Goal: Task Accomplishment & Management: Manage account settings

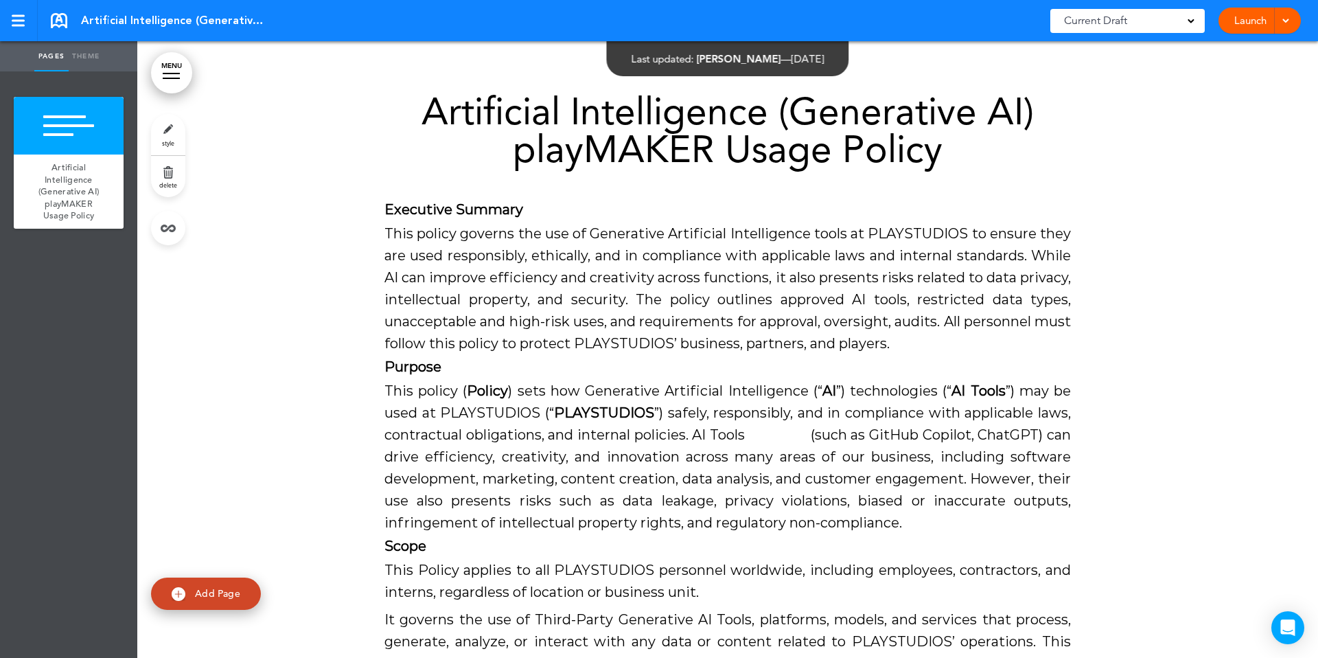
click at [1235, 30] on link "Launch" at bounding box center [1250, 21] width 43 height 26
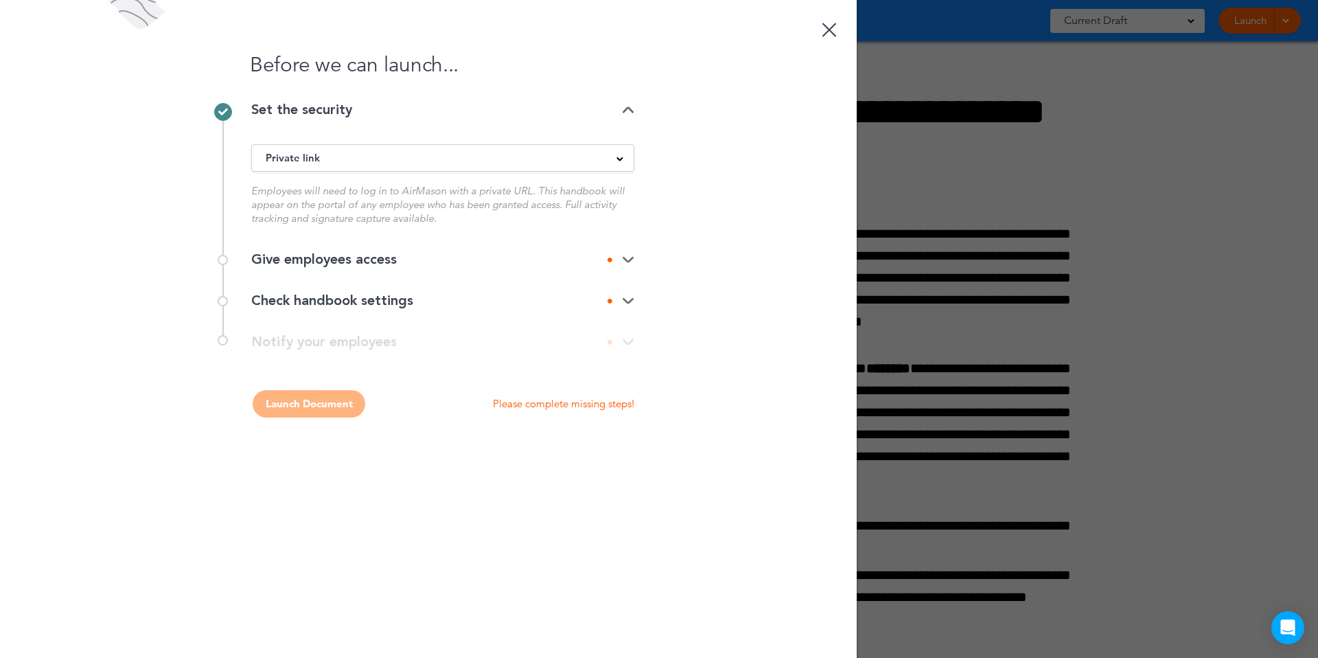
click at [450, 301] on div "Check handbook settings" at bounding box center [442, 301] width 383 height 14
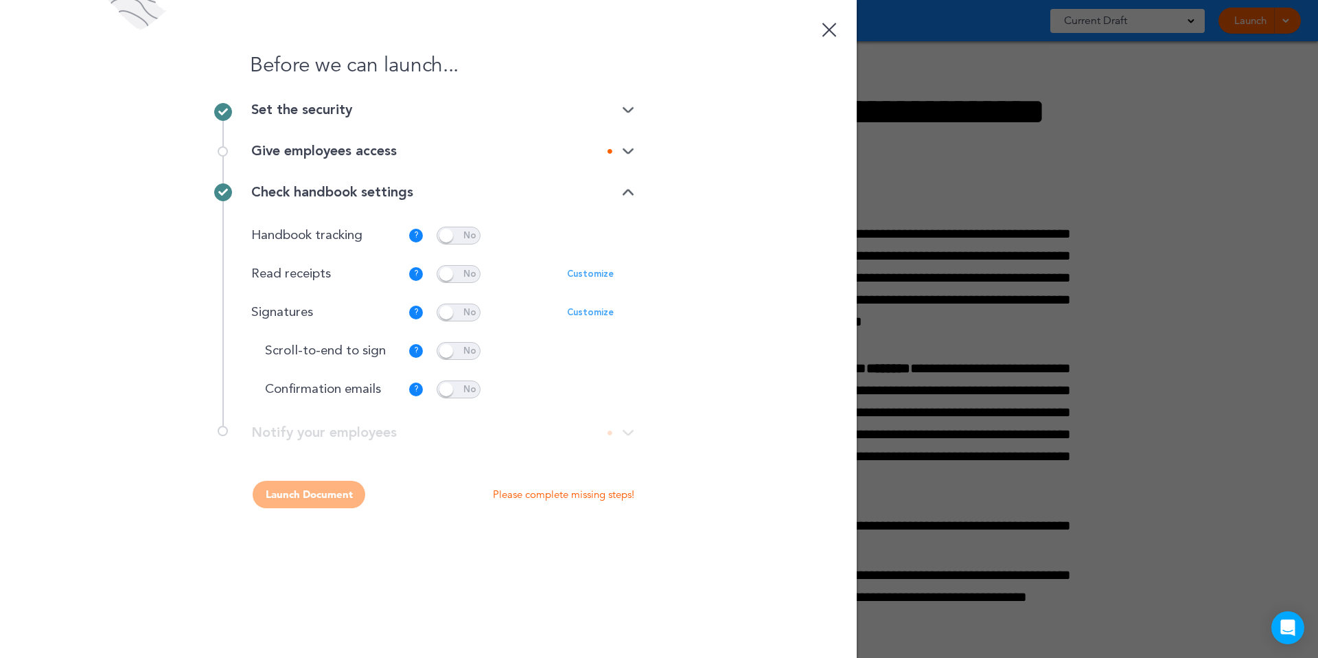
click at [823, 27] on link at bounding box center [829, 27] width 27 height 27
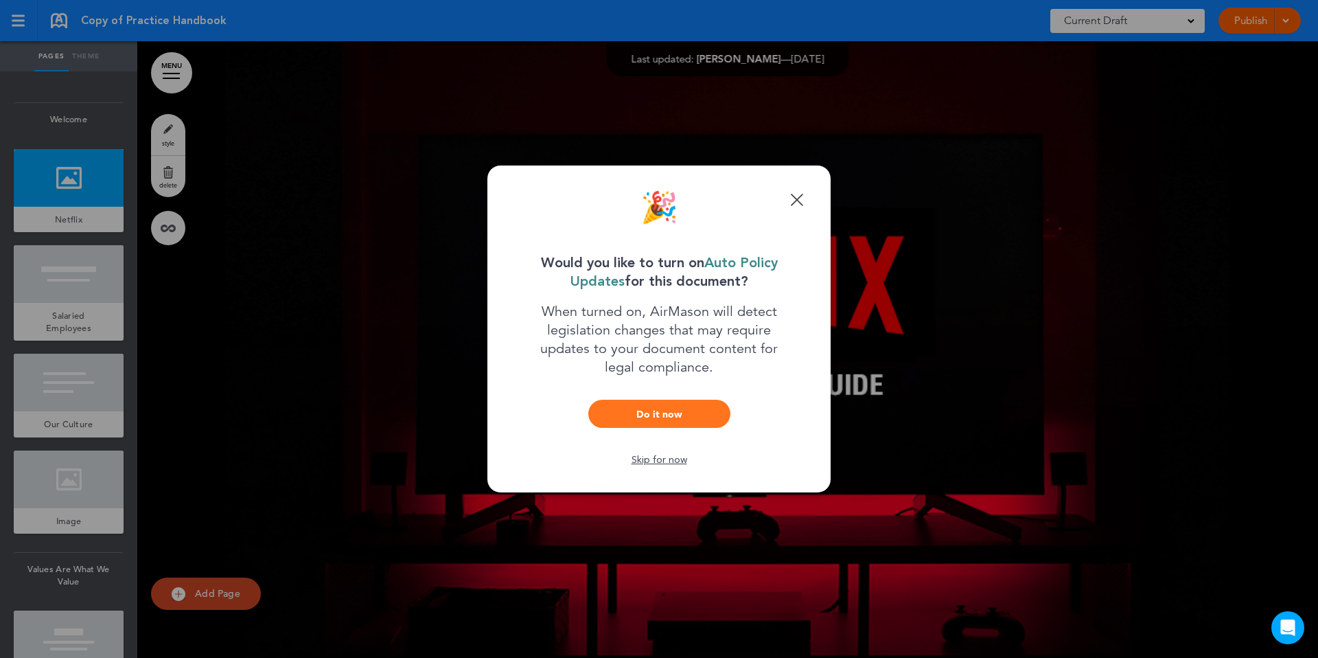
click at [799, 200] on link "Done" at bounding box center [796, 199] width 13 height 13
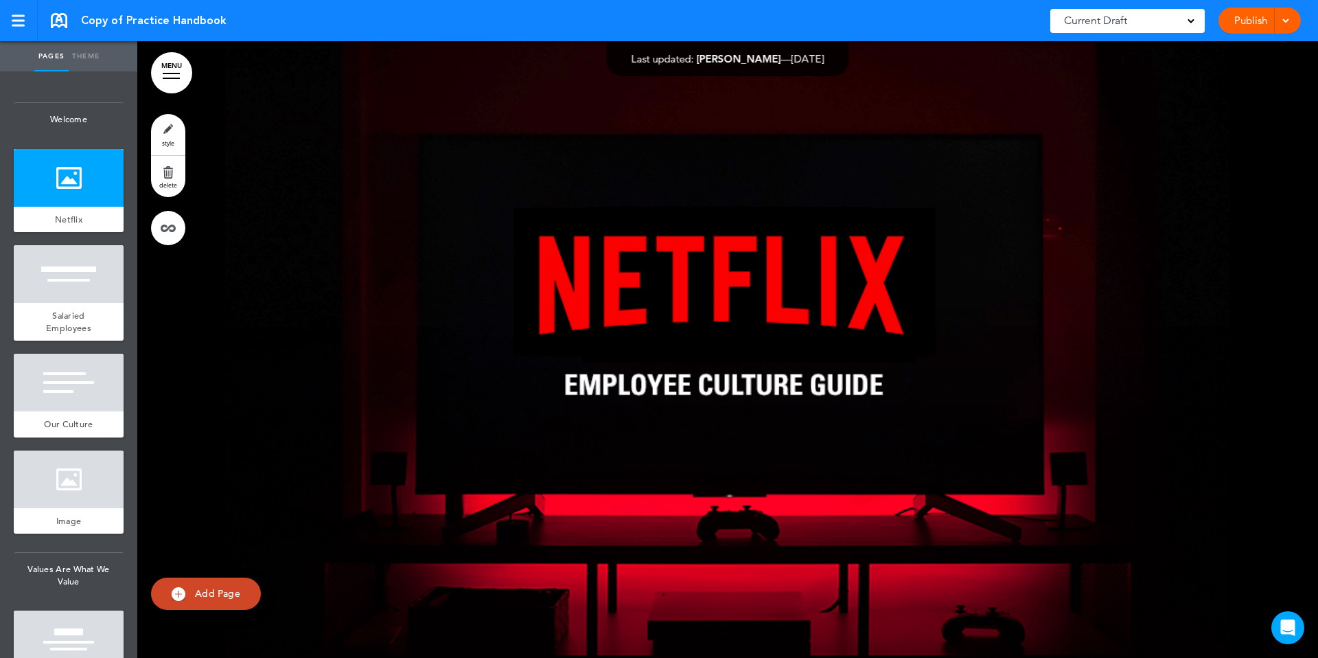
click at [1222, 21] on div "Publish Publish Preview Draft" at bounding box center [1260, 21] width 82 height 26
click at [1282, 24] on div at bounding box center [1284, 21] width 14 height 26
click at [1224, 49] on li "Publish" at bounding box center [1239, 51] width 122 height 31
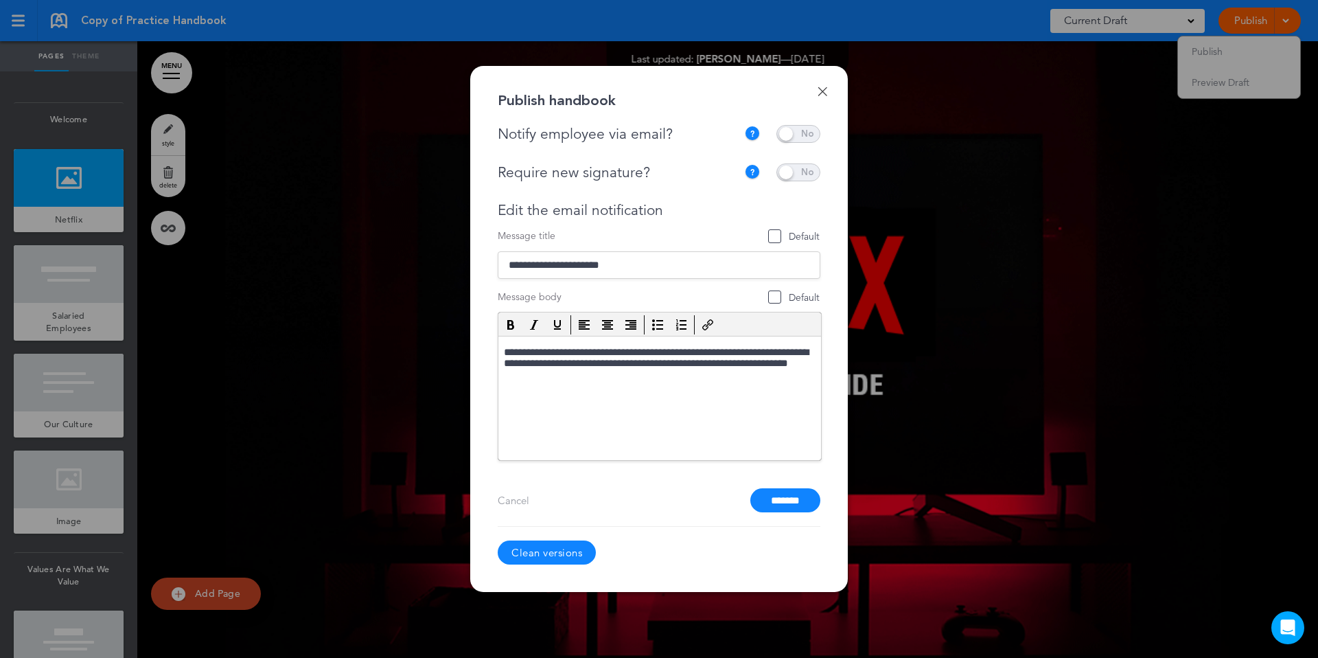
click at [819, 91] on link "Done" at bounding box center [823, 92] width 10 height 10
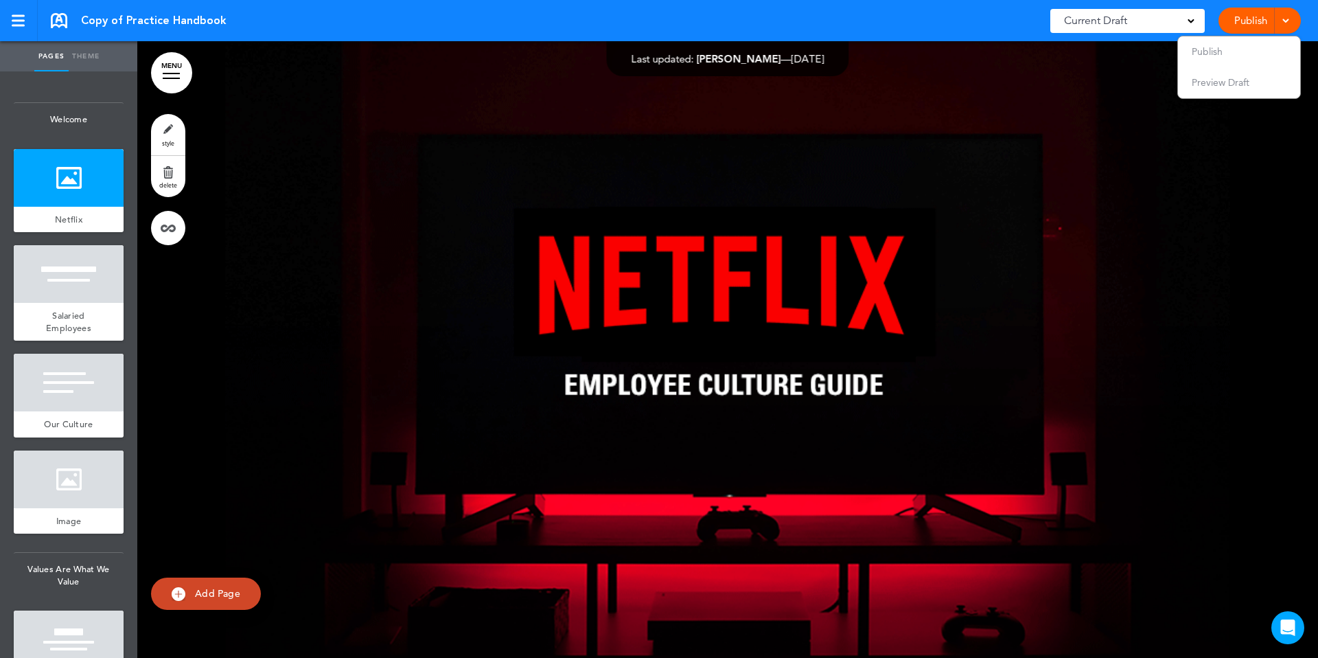
click at [1290, 19] on div at bounding box center [1284, 21] width 14 height 26
click at [1279, 19] on div at bounding box center [1284, 21] width 14 height 26
click at [1233, 47] on li "Publish" at bounding box center [1239, 51] width 122 height 31
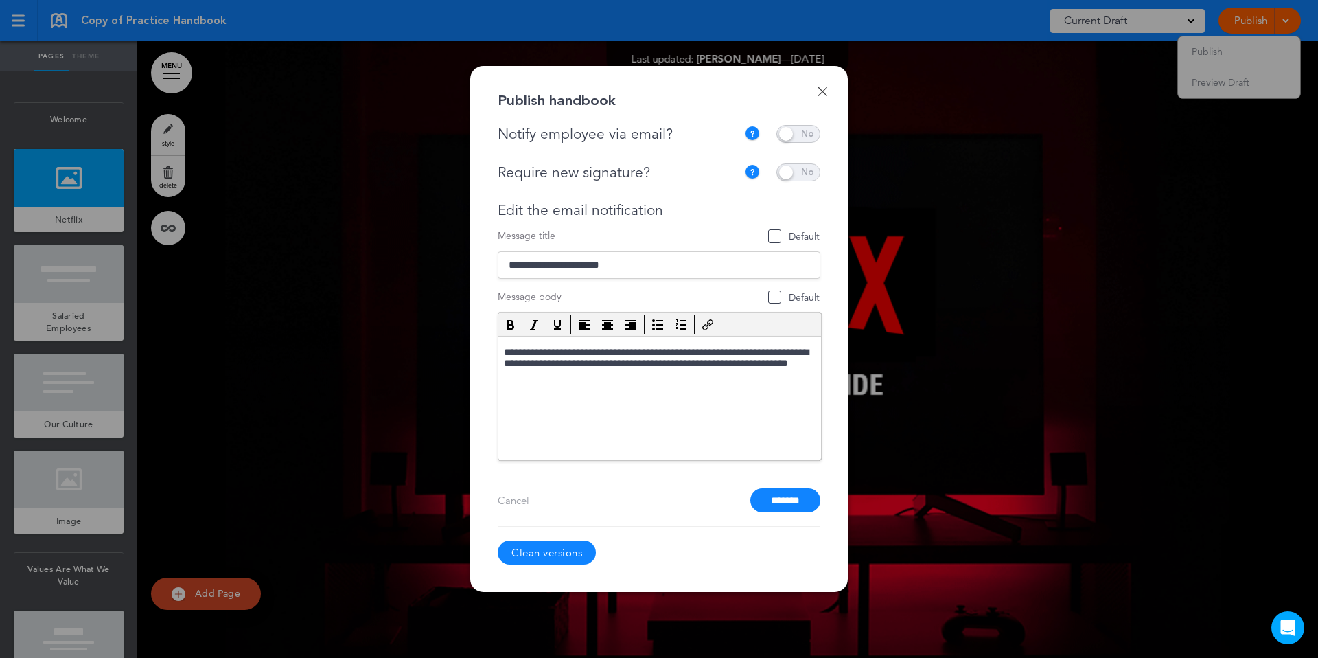
click at [562, 547] on link "Clean versions" at bounding box center [547, 552] width 98 height 24
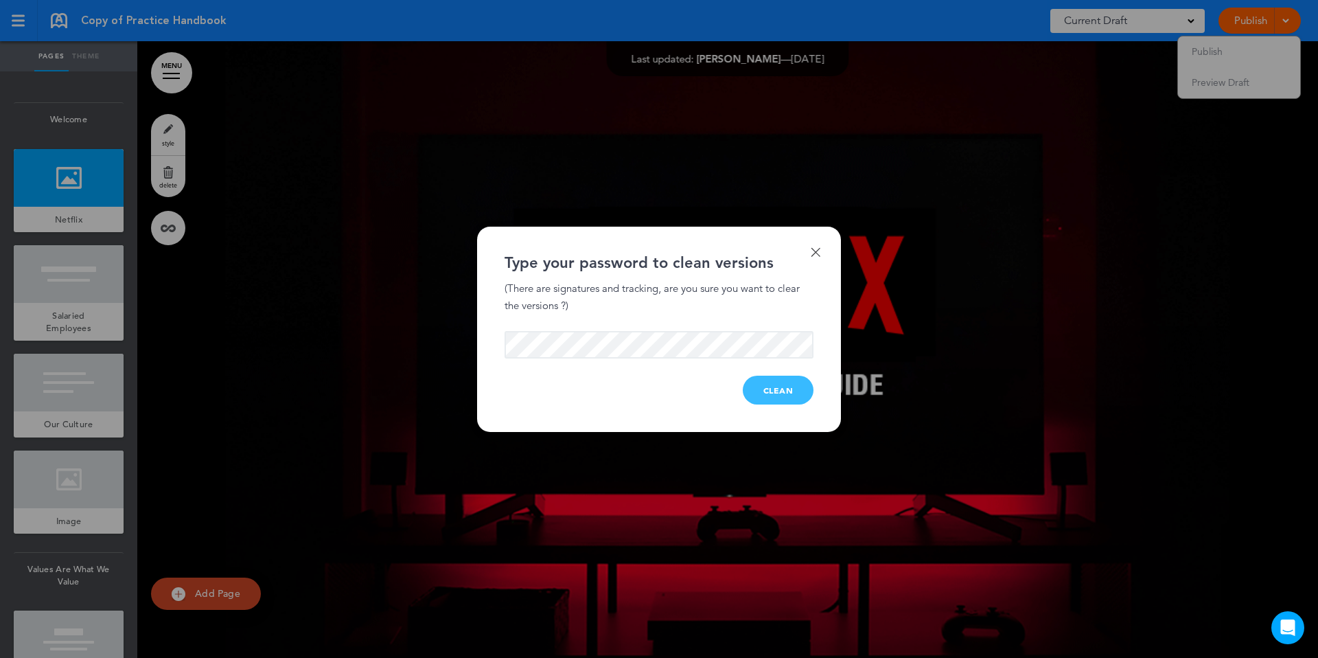
click at [779, 382] on button "Clean" at bounding box center [778, 390] width 71 height 29
click at [773, 387] on button "Clean" at bounding box center [778, 390] width 71 height 29
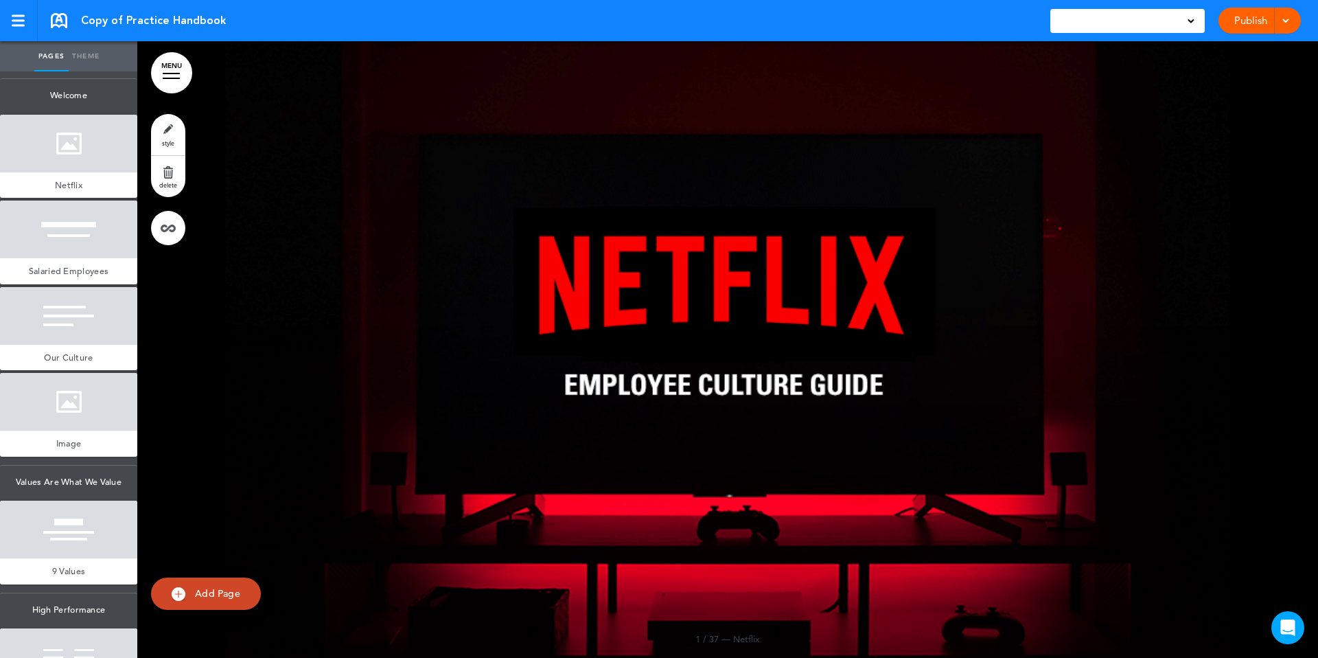
click at [773, 387] on div at bounding box center [727, 349] width 1181 height 617
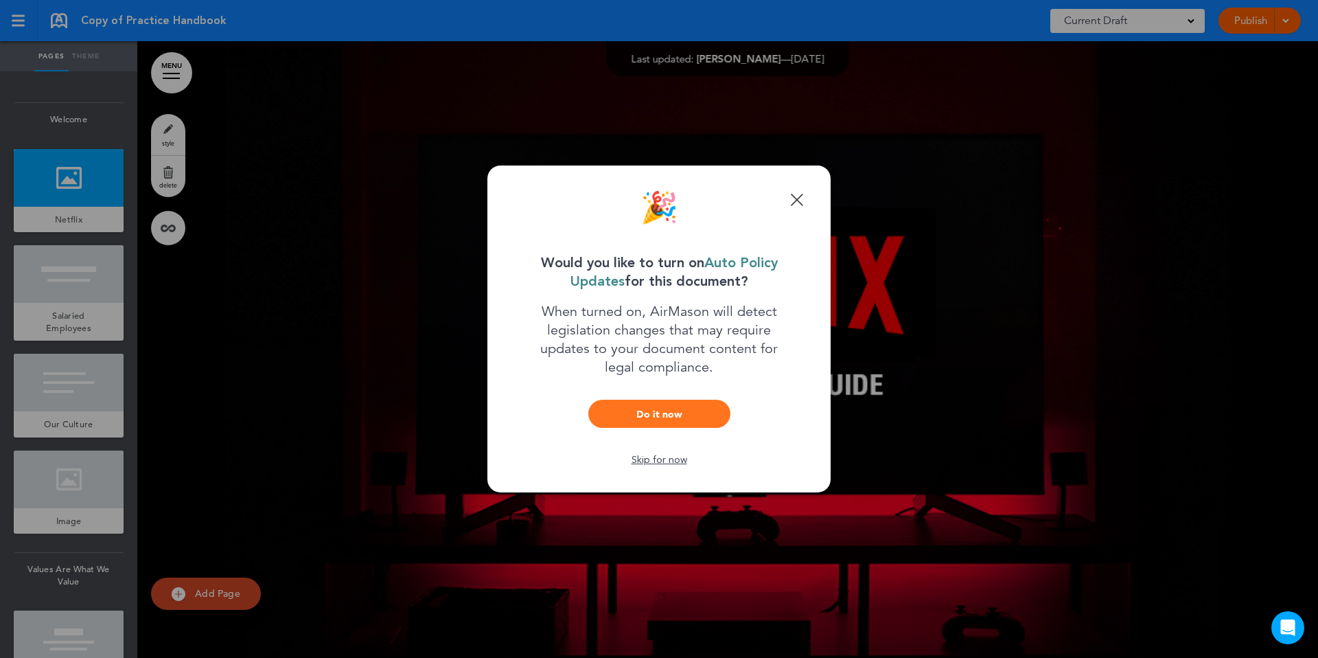
click at [795, 195] on link "Done" at bounding box center [796, 199] width 13 height 13
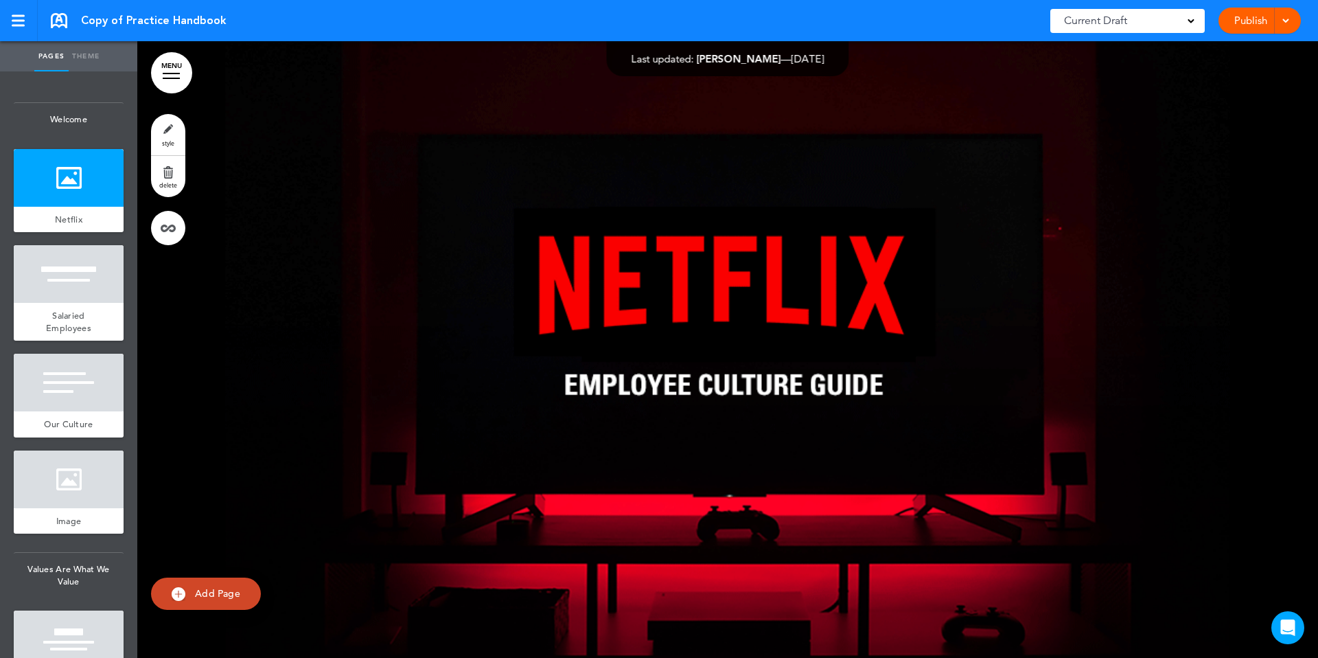
click at [1269, 25] on link "Publish" at bounding box center [1250, 21] width 43 height 26
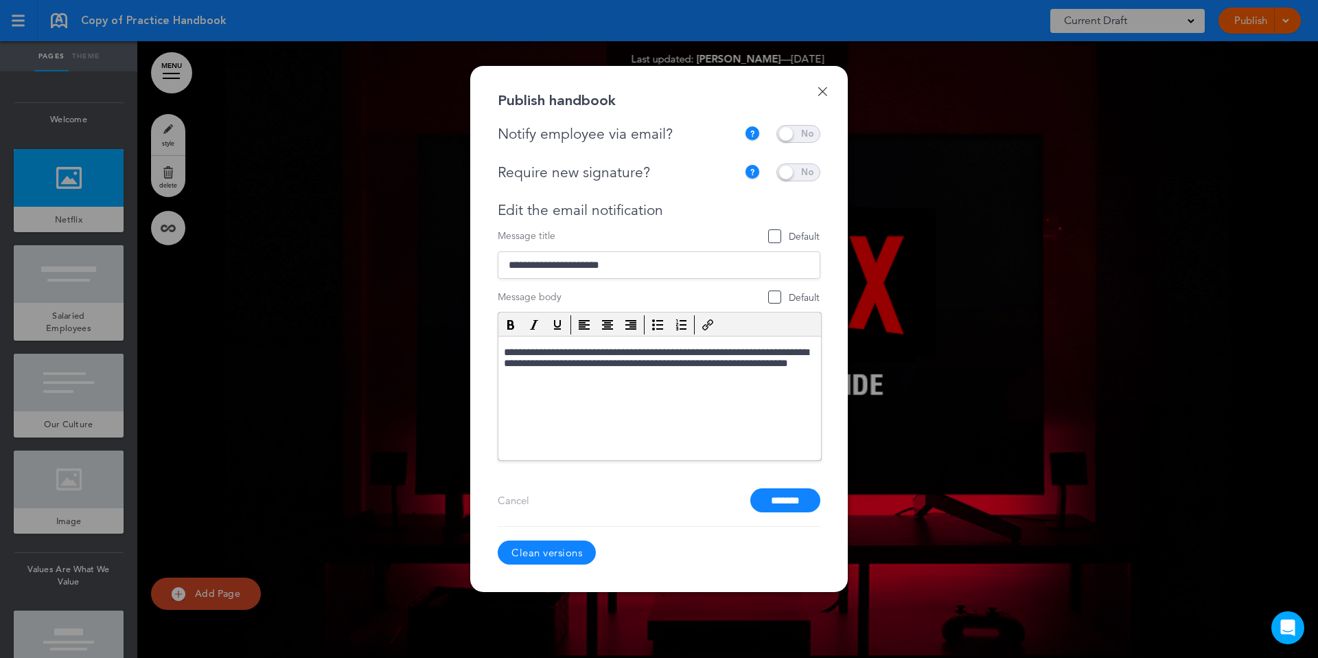
click at [553, 557] on link "Clean versions" at bounding box center [547, 552] width 98 height 24
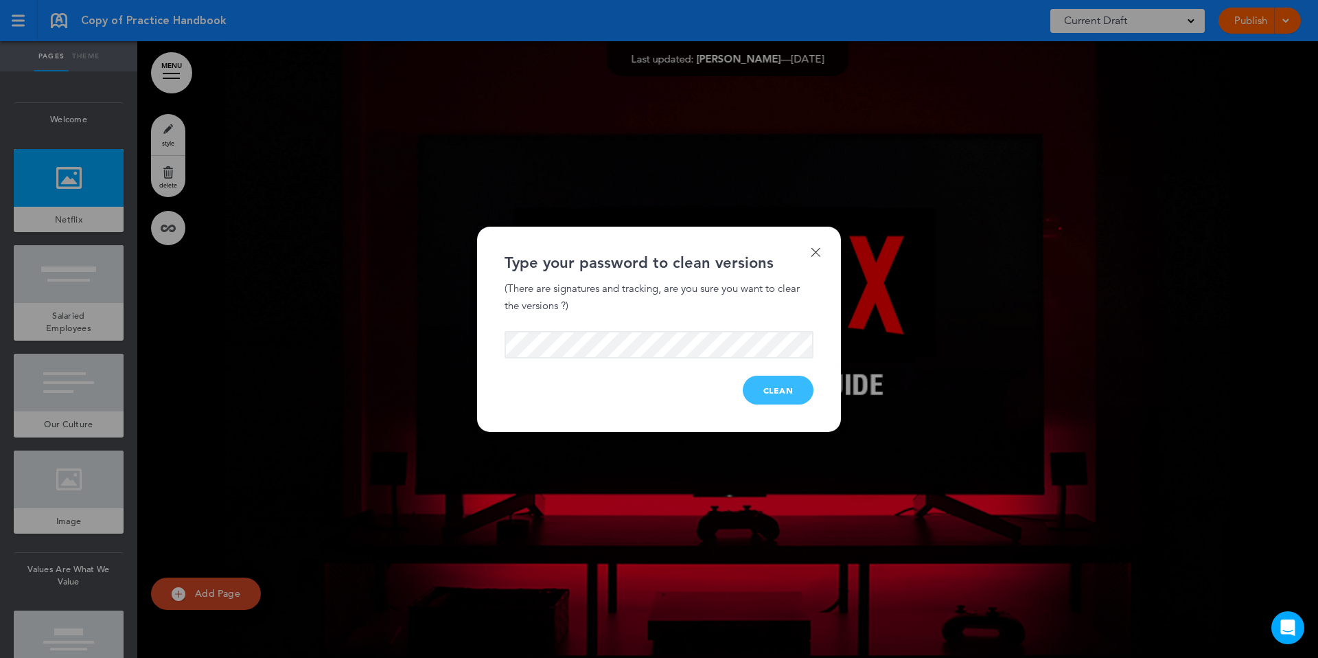
click at [770, 383] on button "Clean" at bounding box center [778, 390] width 71 height 29
click at [771, 392] on button "Clean" at bounding box center [778, 390] width 71 height 29
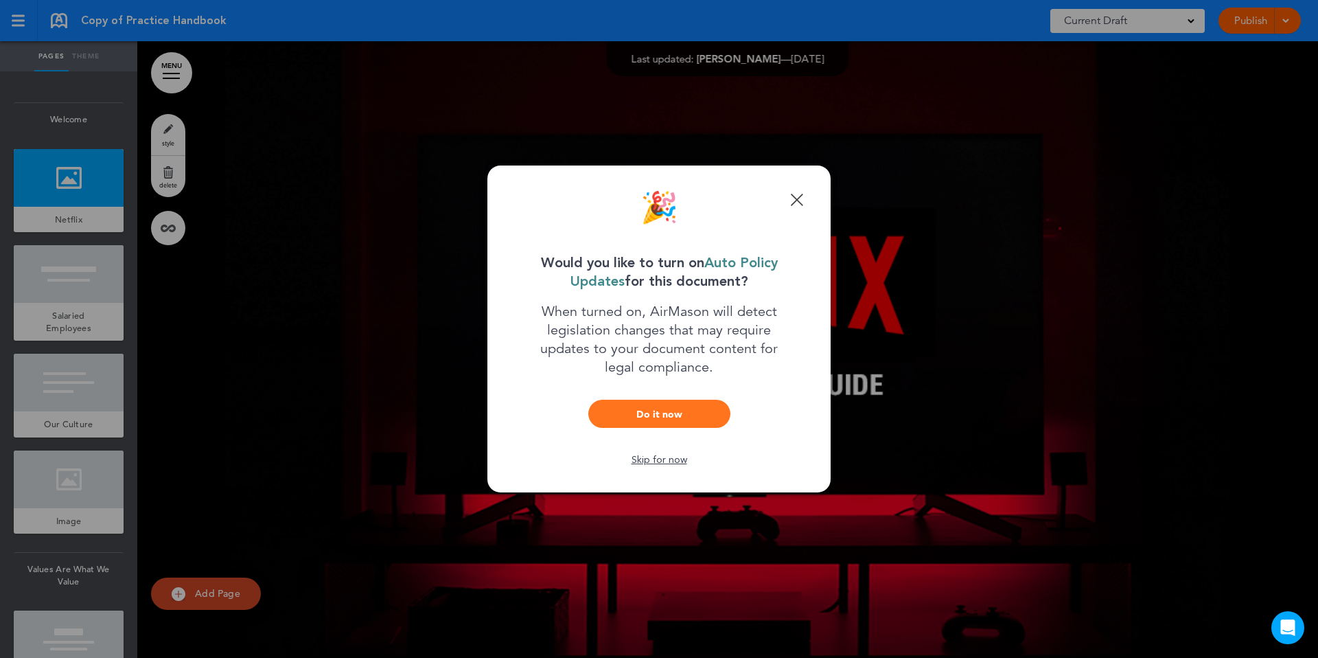
click at [678, 459] on div "Skip for now" at bounding box center [659, 460] width 288 height 10
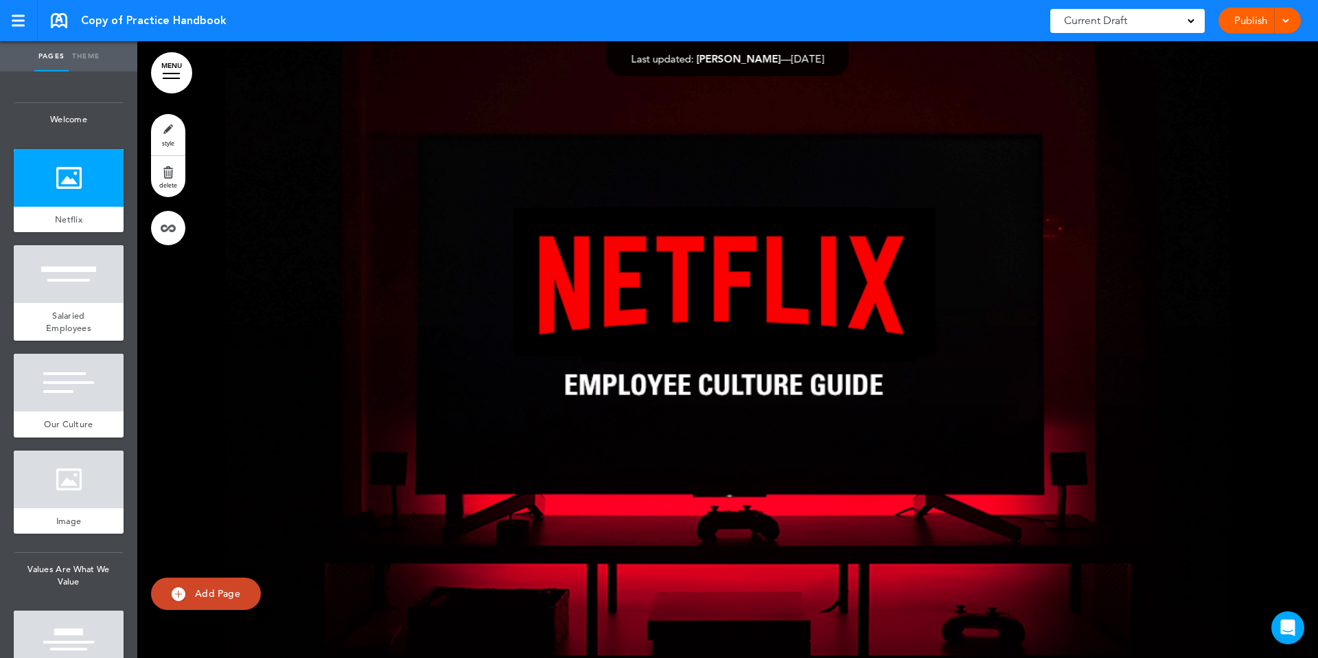
click at [1281, 25] on div at bounding box center [1284, 21] width 14 height 26
click at [1240, 16] on link "Publish" at bounding box center [1250, 21] width 43 height 26
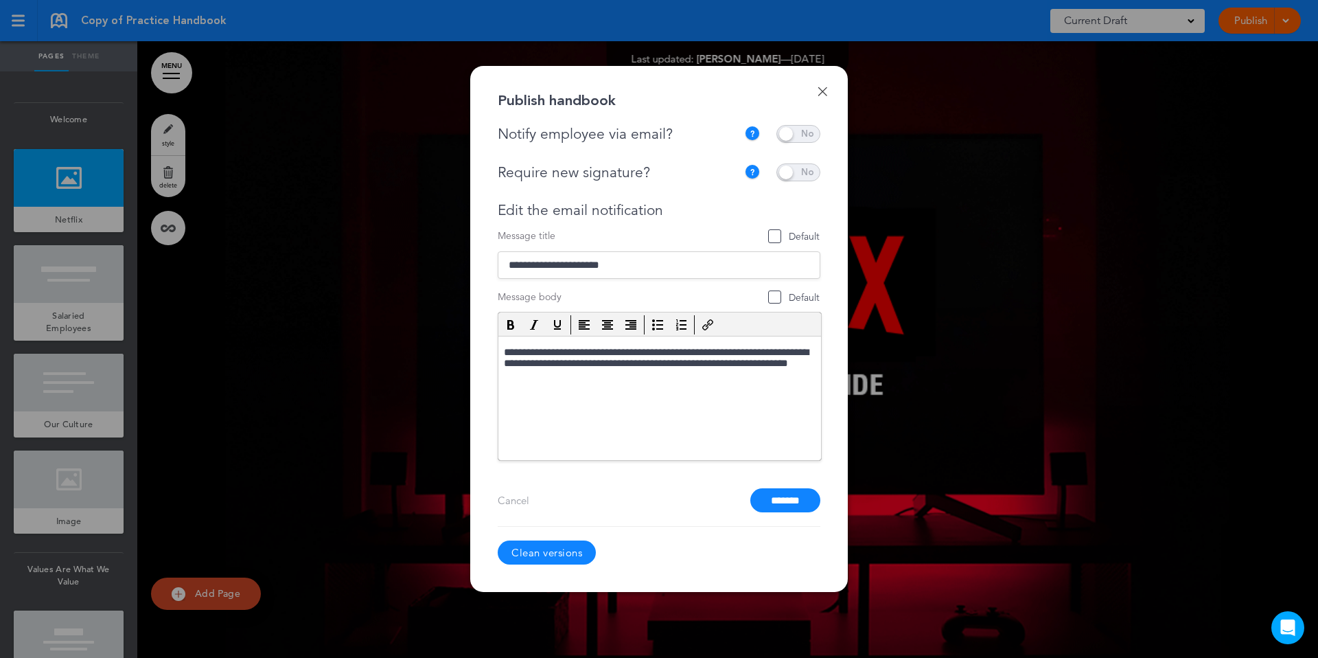
click at [569, 543] on link "Clean versions" at bounding box center [547, 552] width 98 height 24
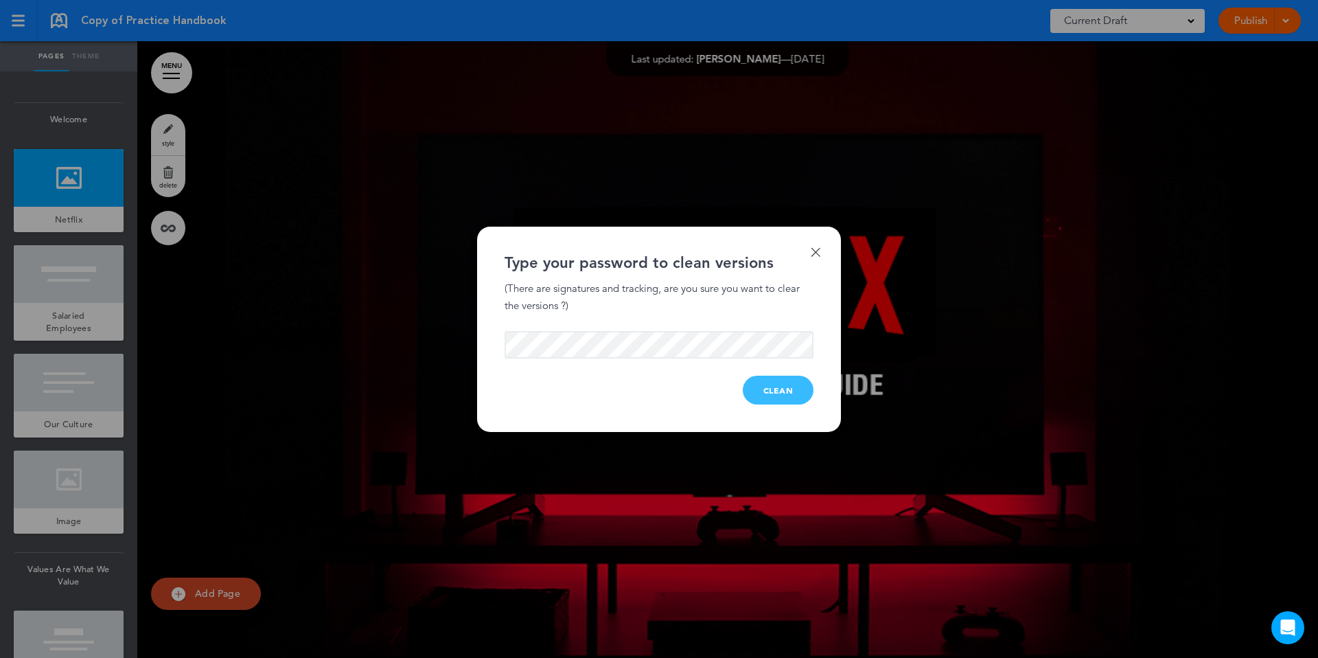
click at [762, 391] on button "Clean" at bounding box center [778, 390] width 71 height 29
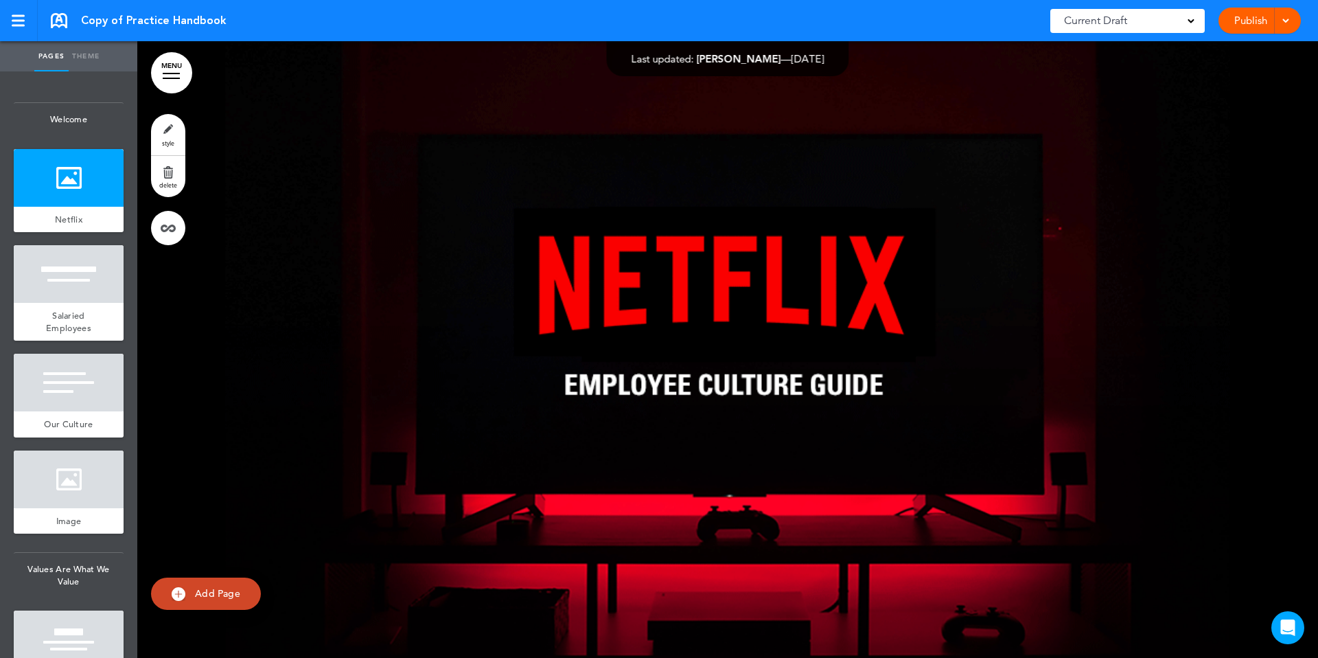
click at [1260, 25] on link "Publish" at bounding box center [1250, 21] width 43 height 26
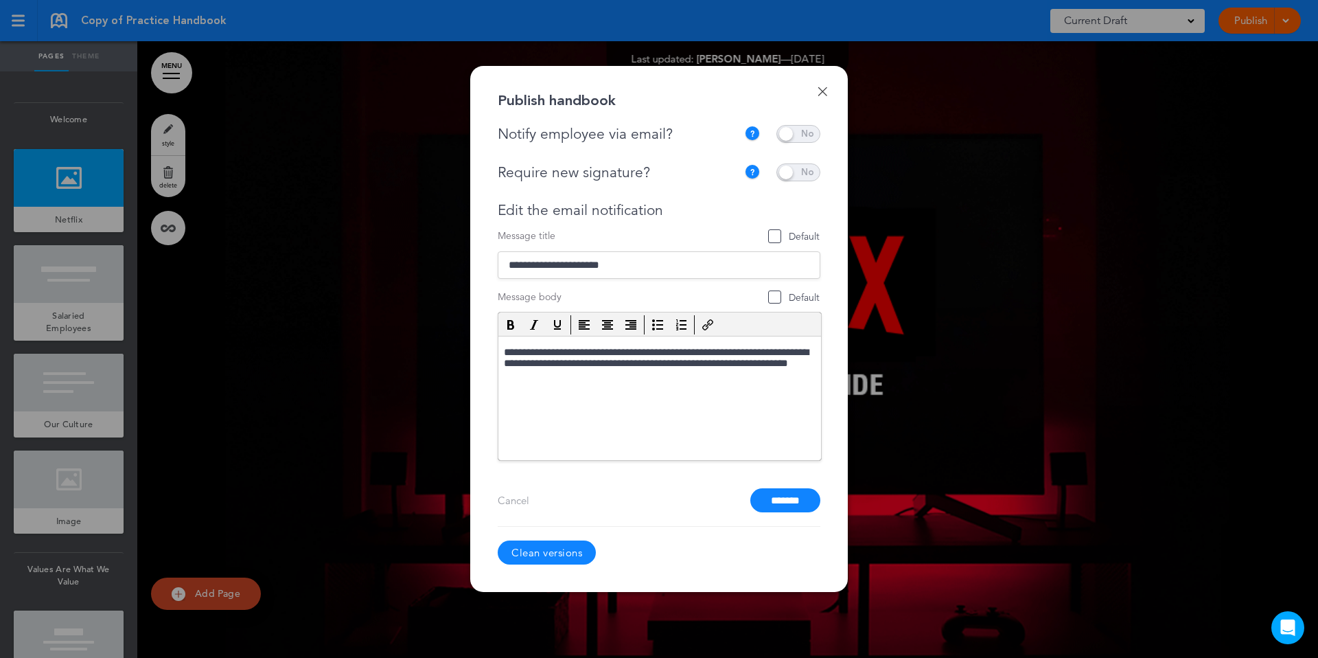
click at [781, 499] on input "*******" at bounding box center [786, 500] width 70 height 24
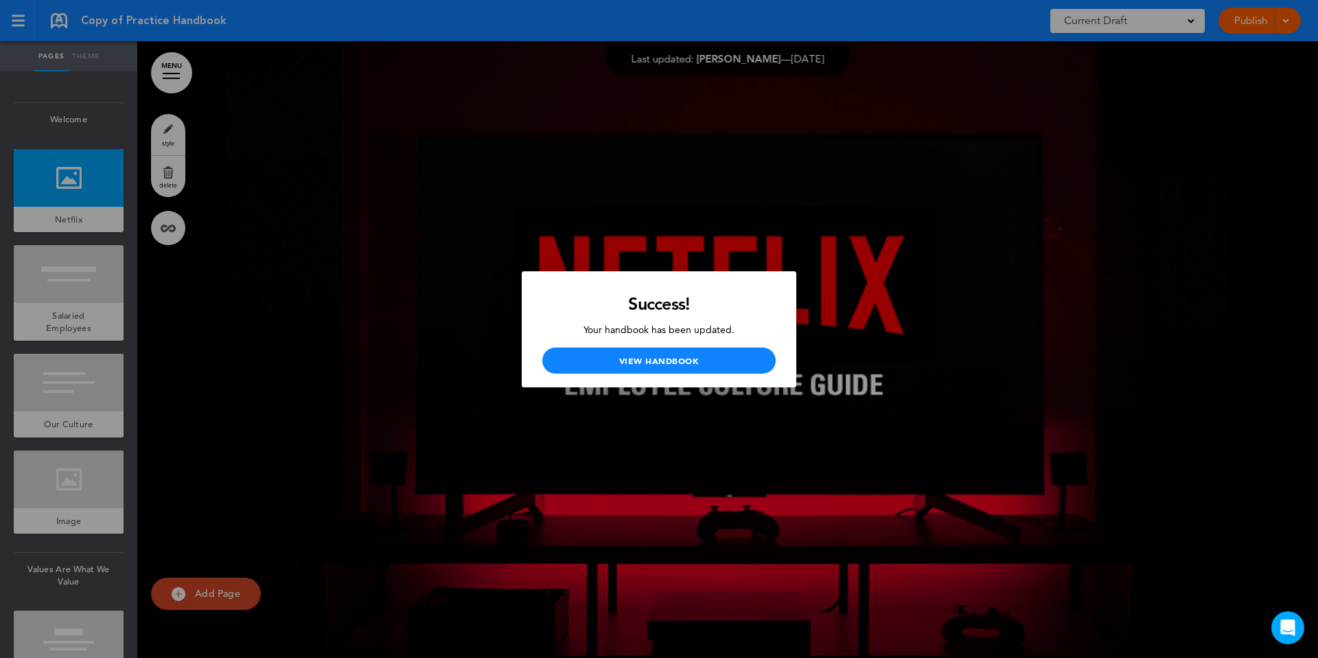
click at [665, 376] on div "Success! Your handbook has been updated. View Handbook" at bounding box center [659, 329] width 275 height 116
click at [651, 362] on link "View Handbook" at bounding box center [658, 360] width 233 height 26
click at [5, 16] on div at bounding box center [659, 329] width 1318 height 658
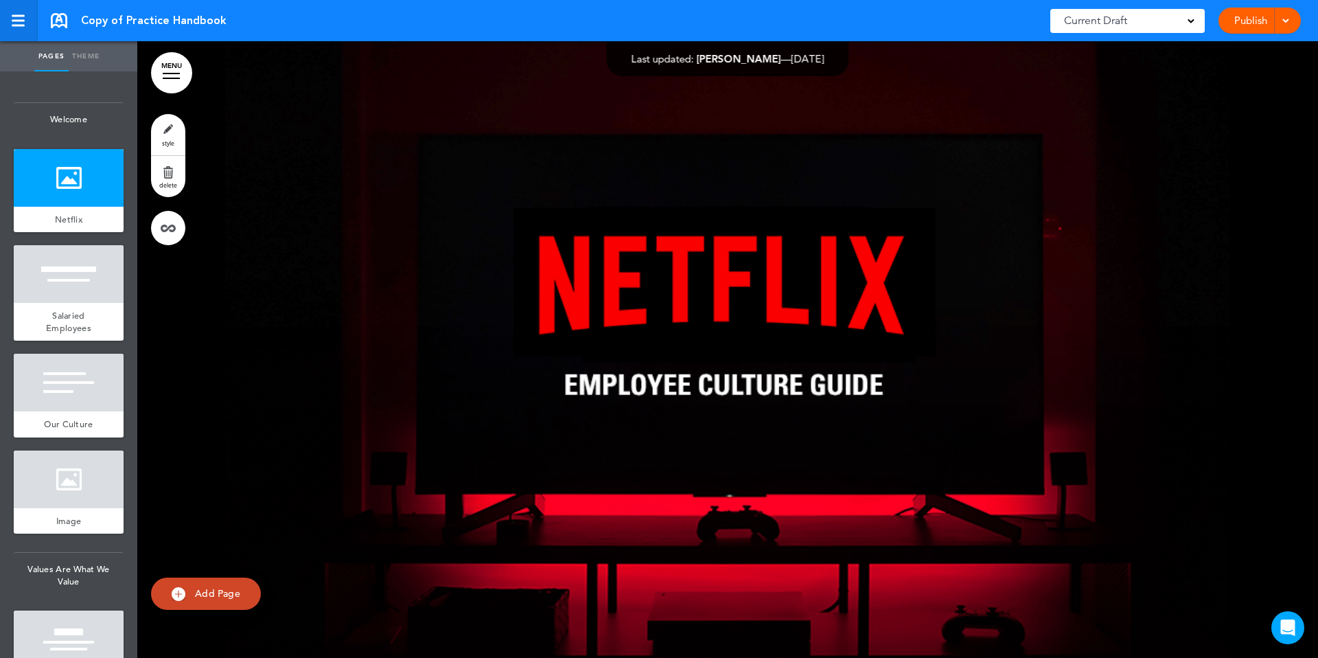
click at [12, 17] on div at bounding box center [18, 21] width 12 height 12
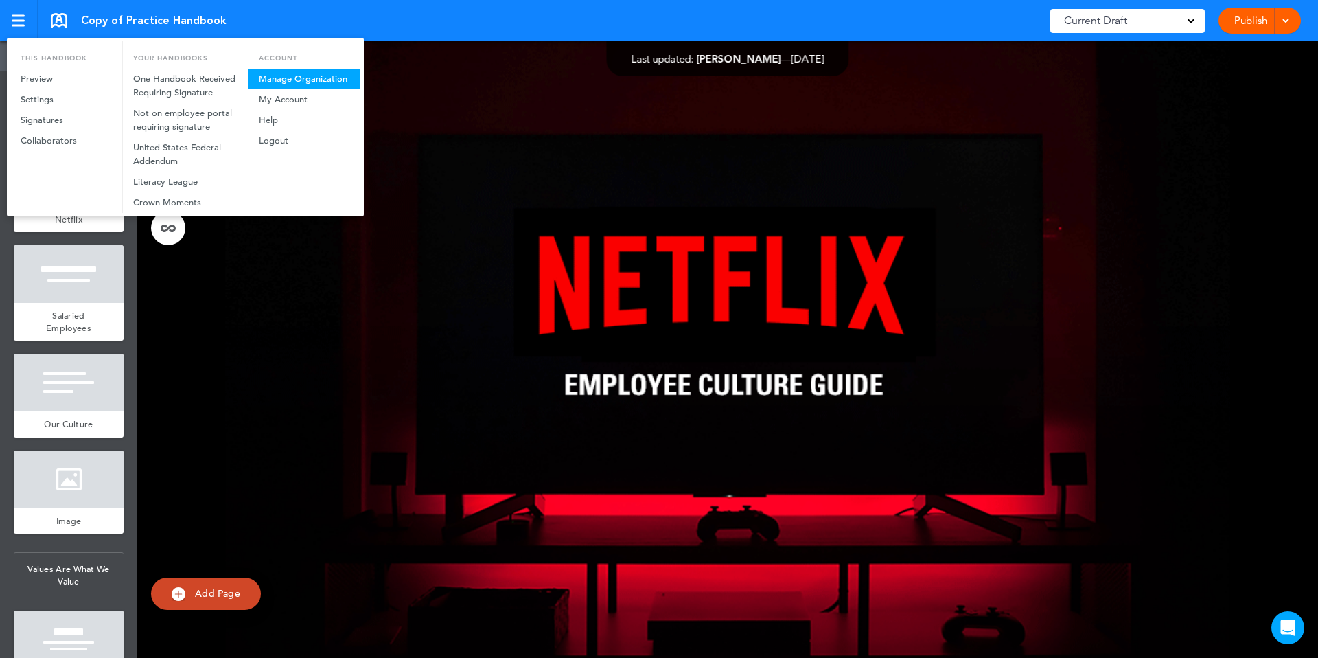
click at [257, 76] on link "Manage Organization" at bounding box center [304, 79] width 111 height 21
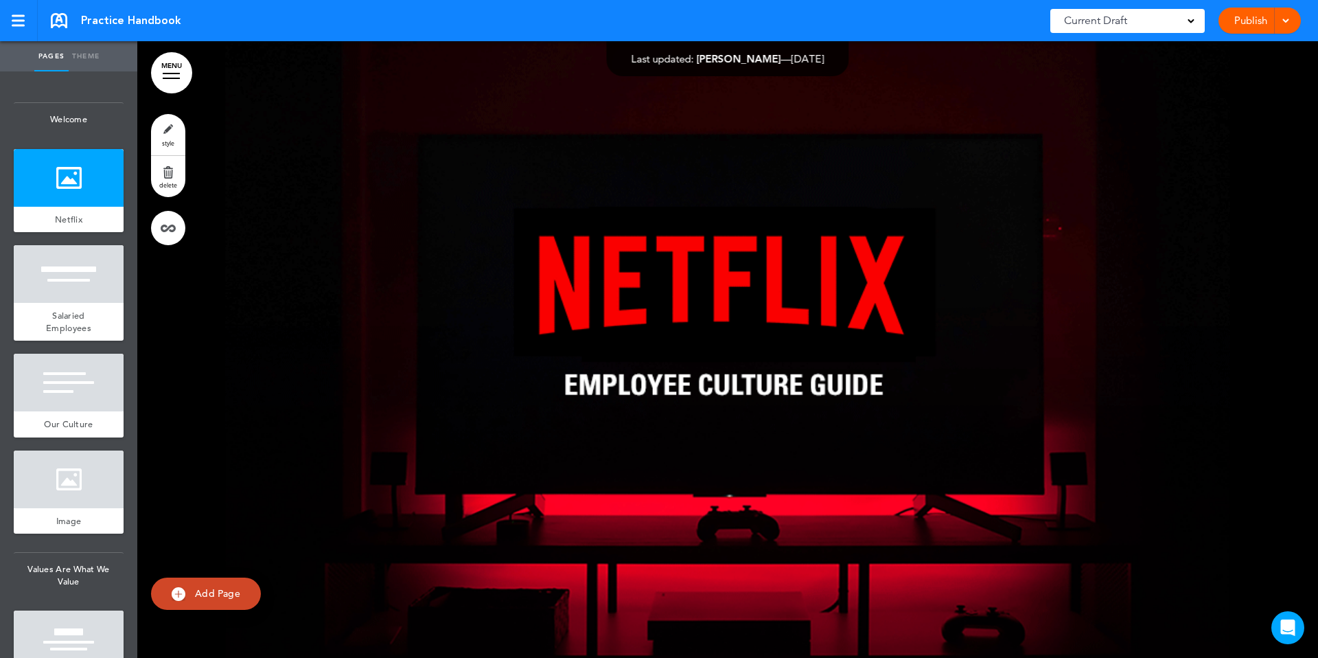
click at [1279, 23] on div at bounding box center [1284, 21] width 14 height 26
click at [1240, 21] on link "Publish" at bounding box center [1250, 21] width 43 height 26
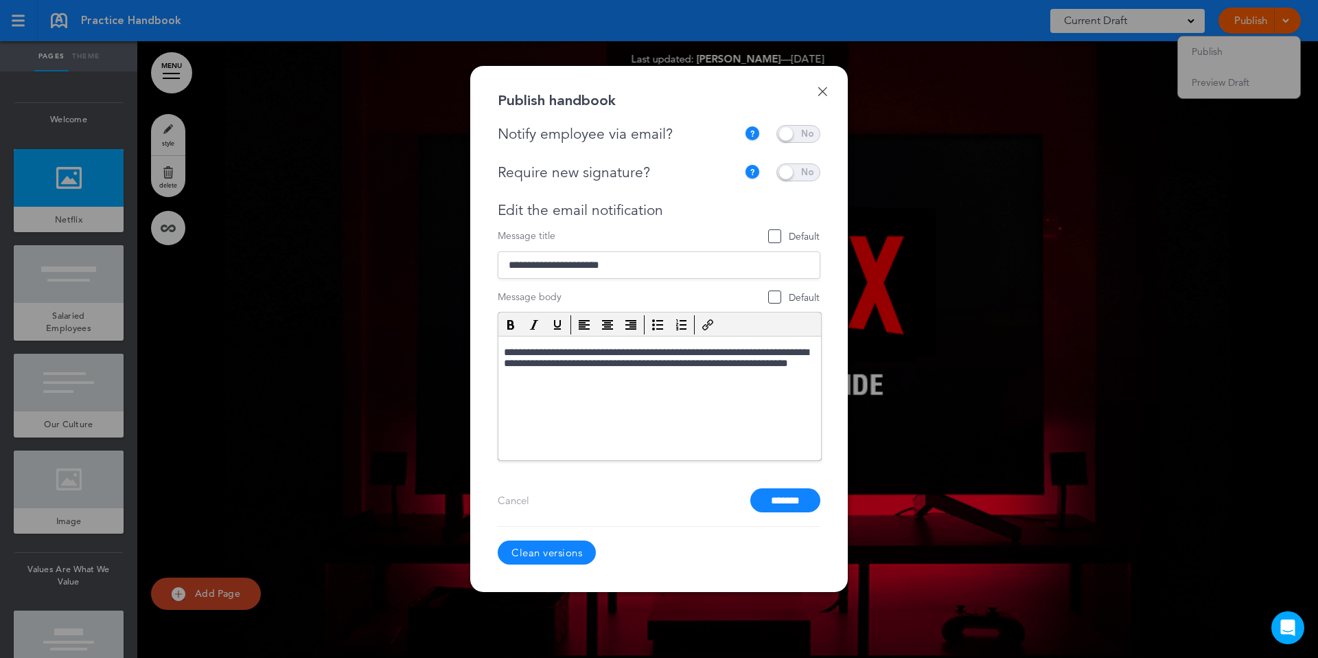
click at [566, 551] on link "Clean versions" at bounding box center [547, 552] width 98 height 24
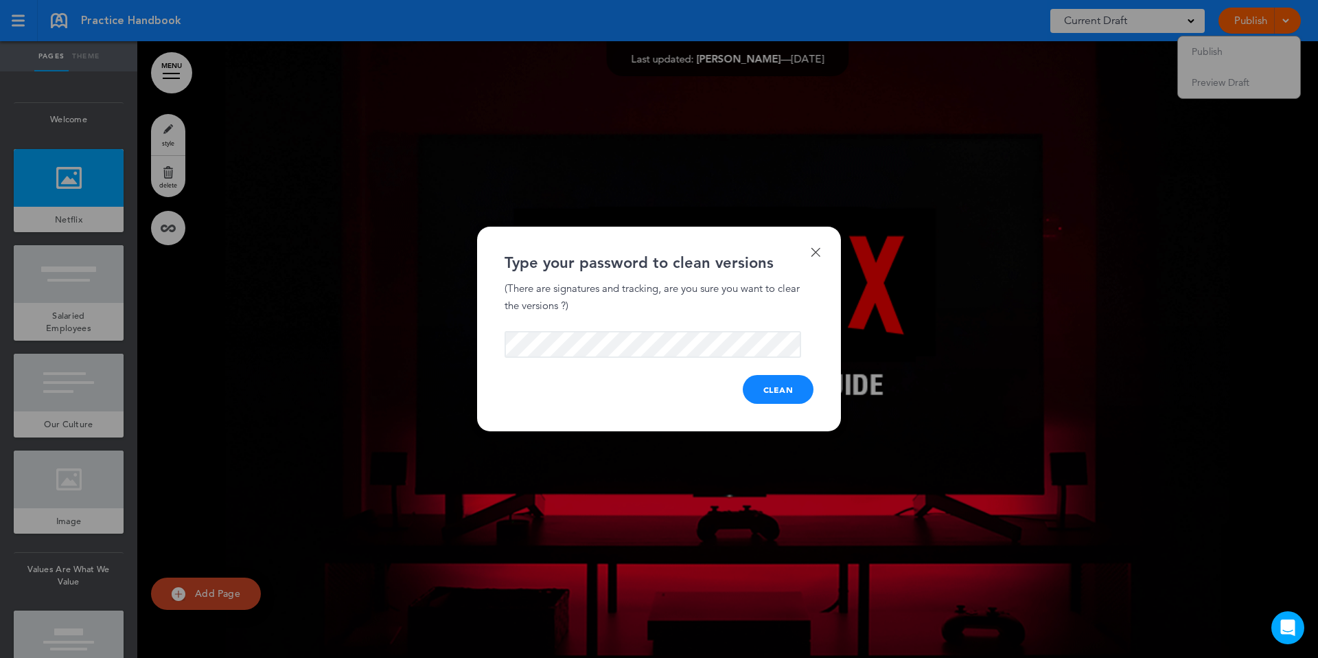
click at [594, 362] on div "Done Type your password to clean versions (There are signatures and tracking, a…" at bounding box center [659, 329] width 364 height 204
click at [753, 393] on button "Clean" at bounding box center [778, 390] width 71 height 29
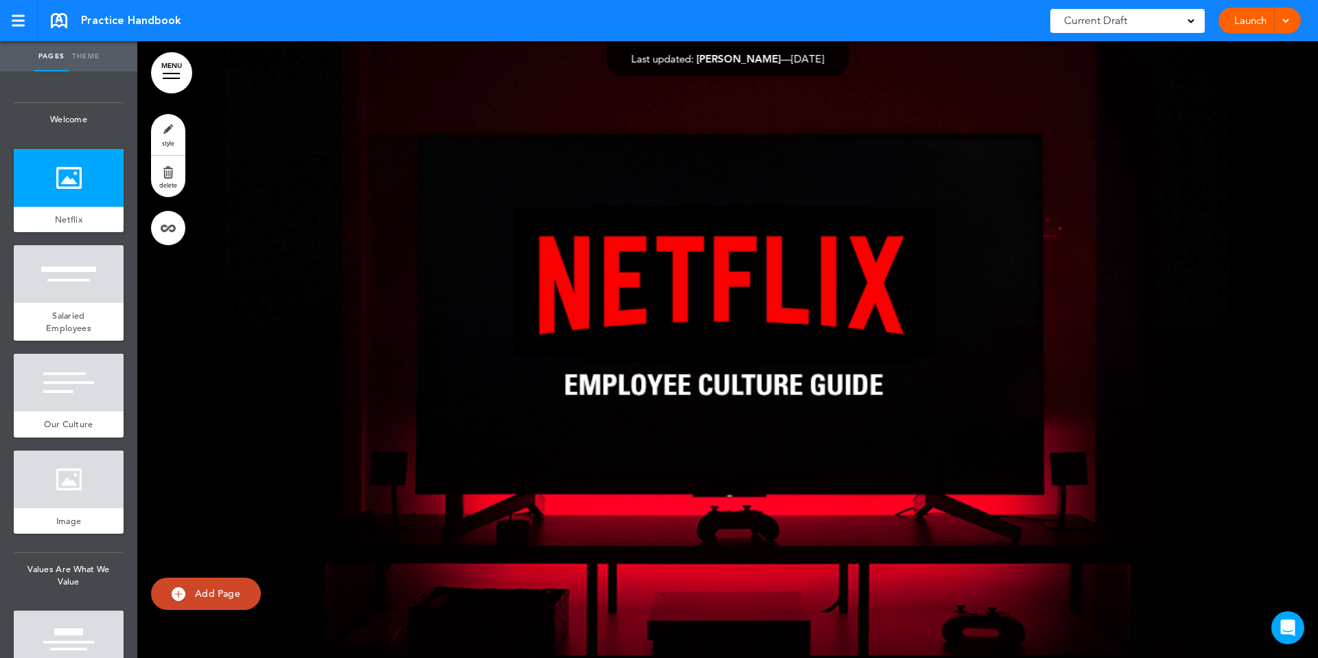
click at [1236, 27] on link "Launch" at bounding box center [1250, 21] width 43 height 26
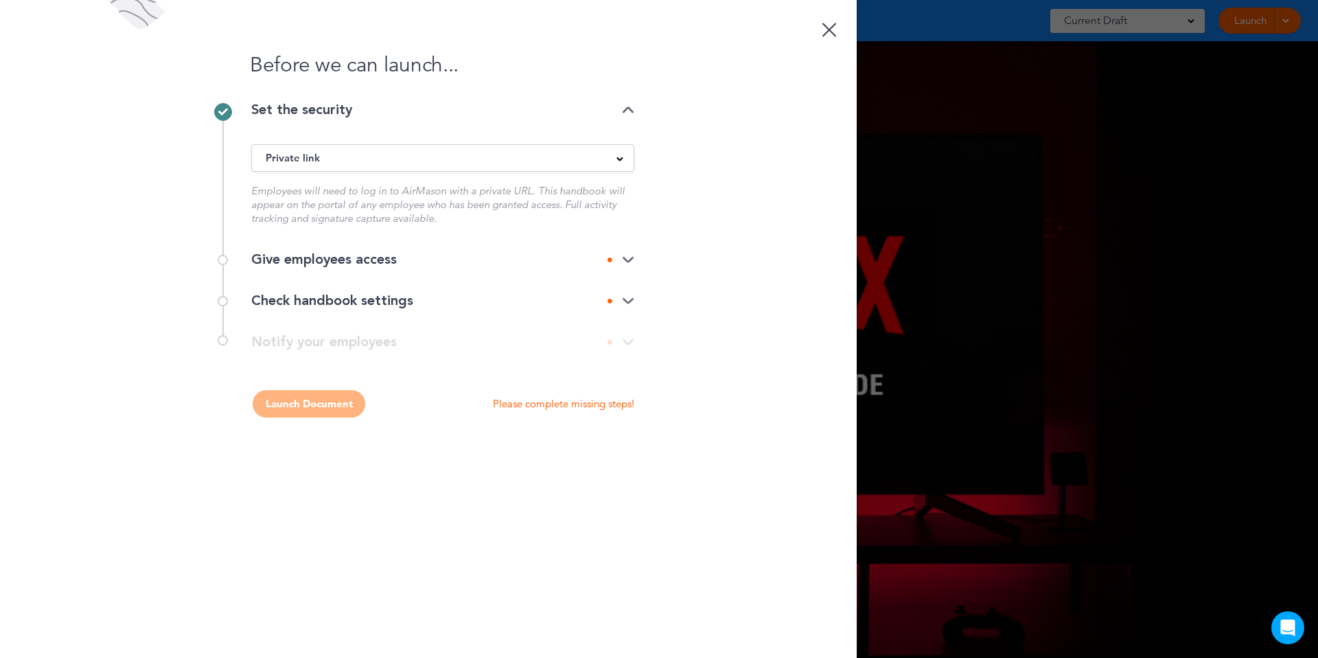
click at [458, 253] on div "Give employees access" at bounding box center [442, 260] width 383 height 14
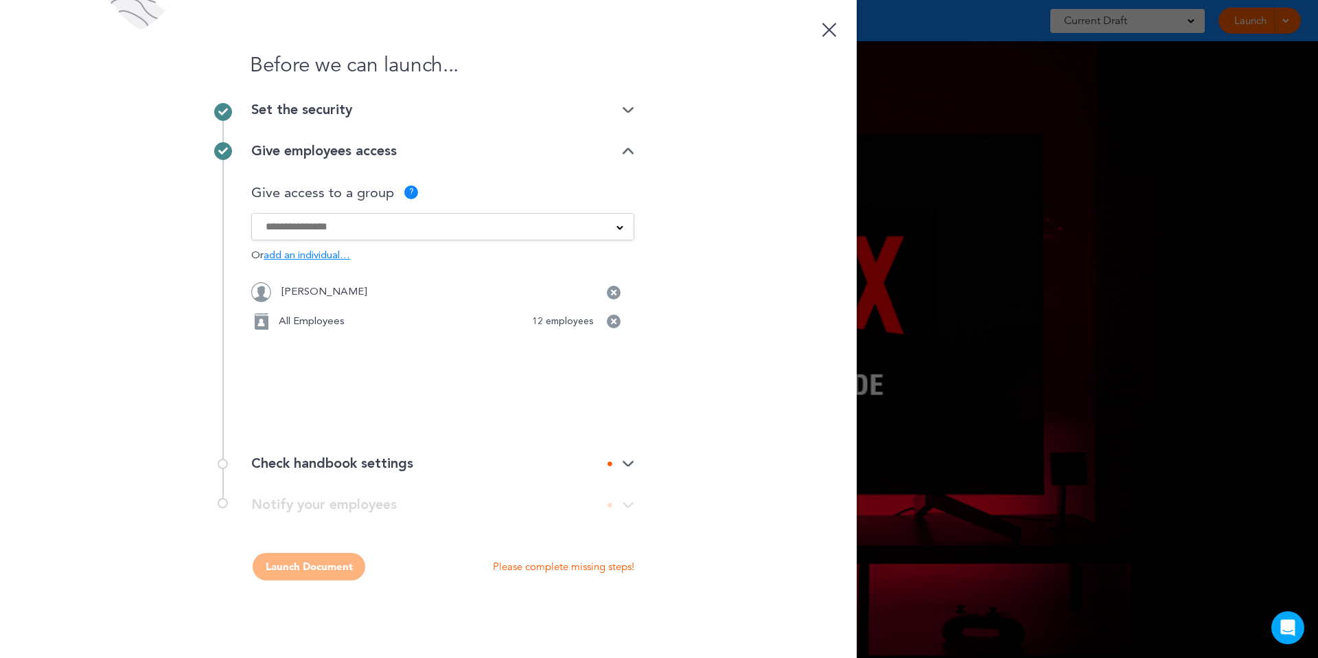
click at [386, 153] on div "Give employees access" at bounding box center [442, 151] width 383 height 14
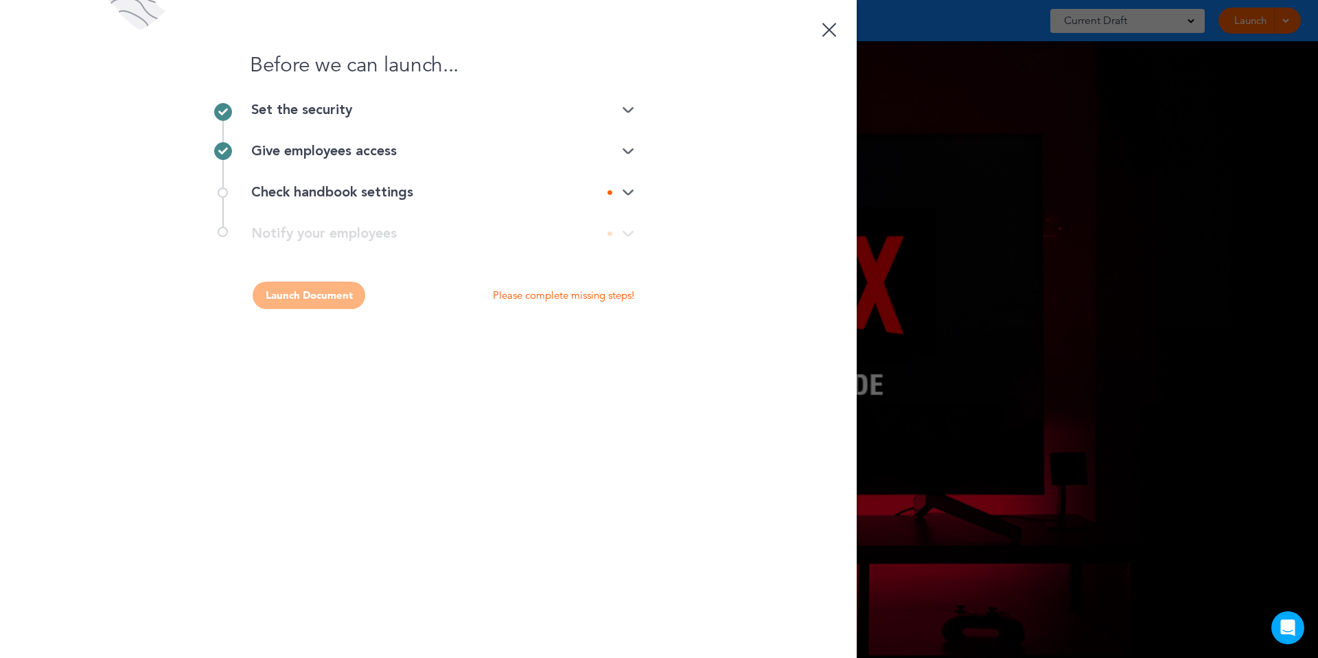
click at [400, 202] on div "Check handbook settings" at bounding box center [442, 192] width 383 height 41
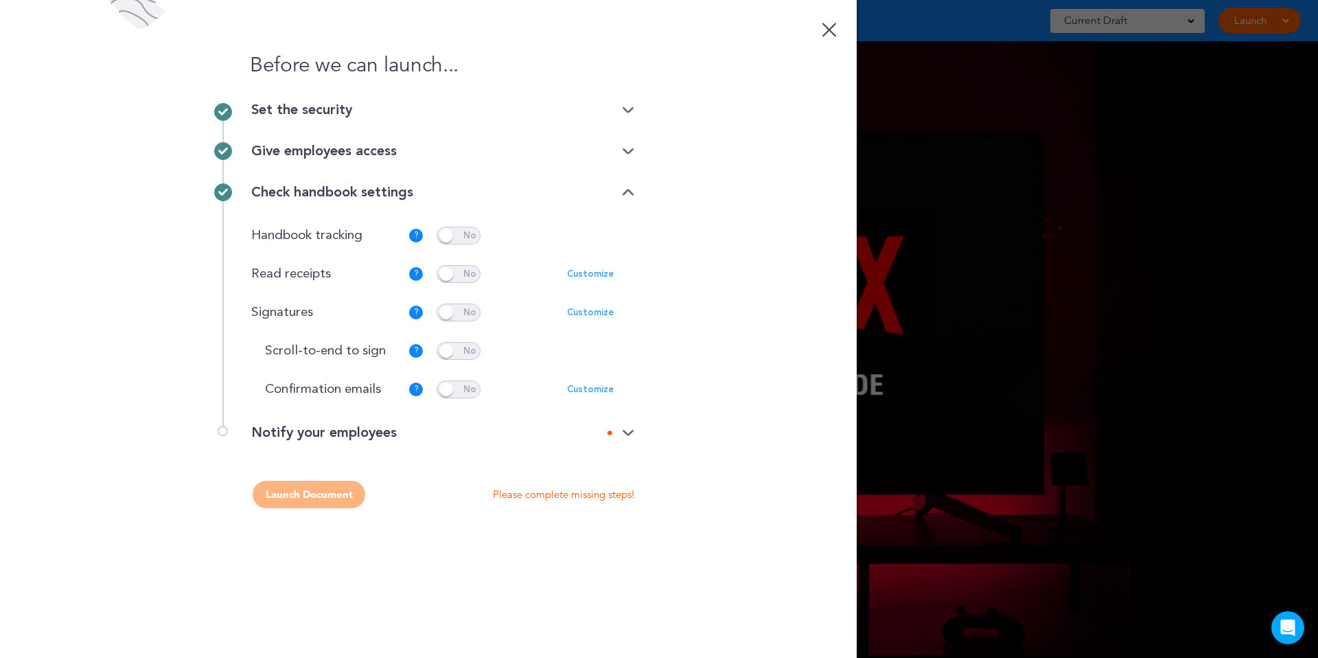
click at [588, 275] on p "Customize" at bounding box center [590, 274] width 47 height 9
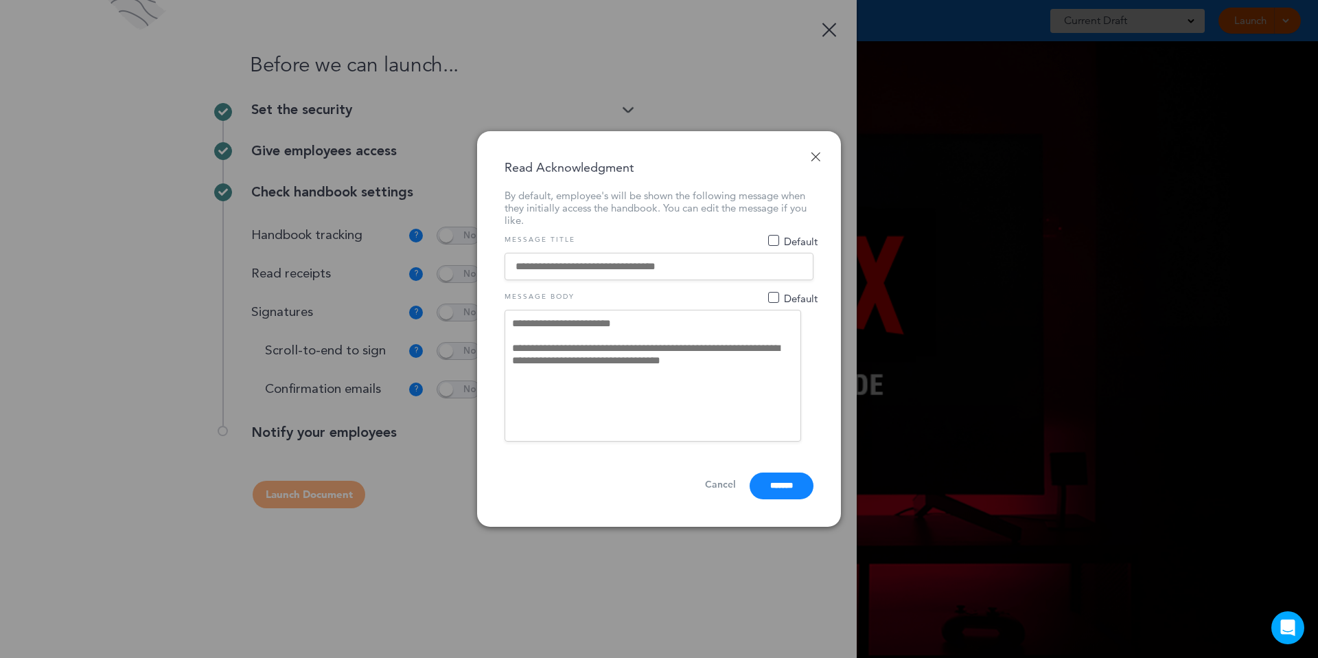
click at [813, 152] on link "Done" at bounding box center [816, 157] width 10 height 10
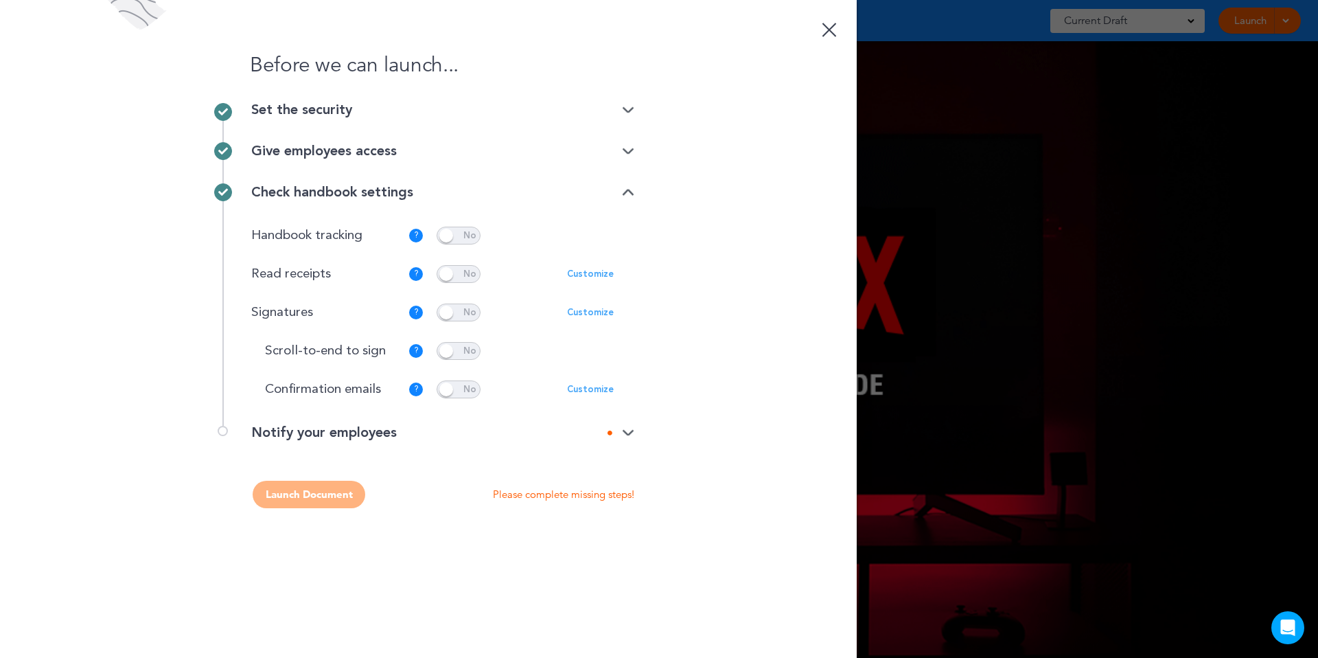
click at [624, 431] on img at bounding box center [628, 433] width 12 height 9
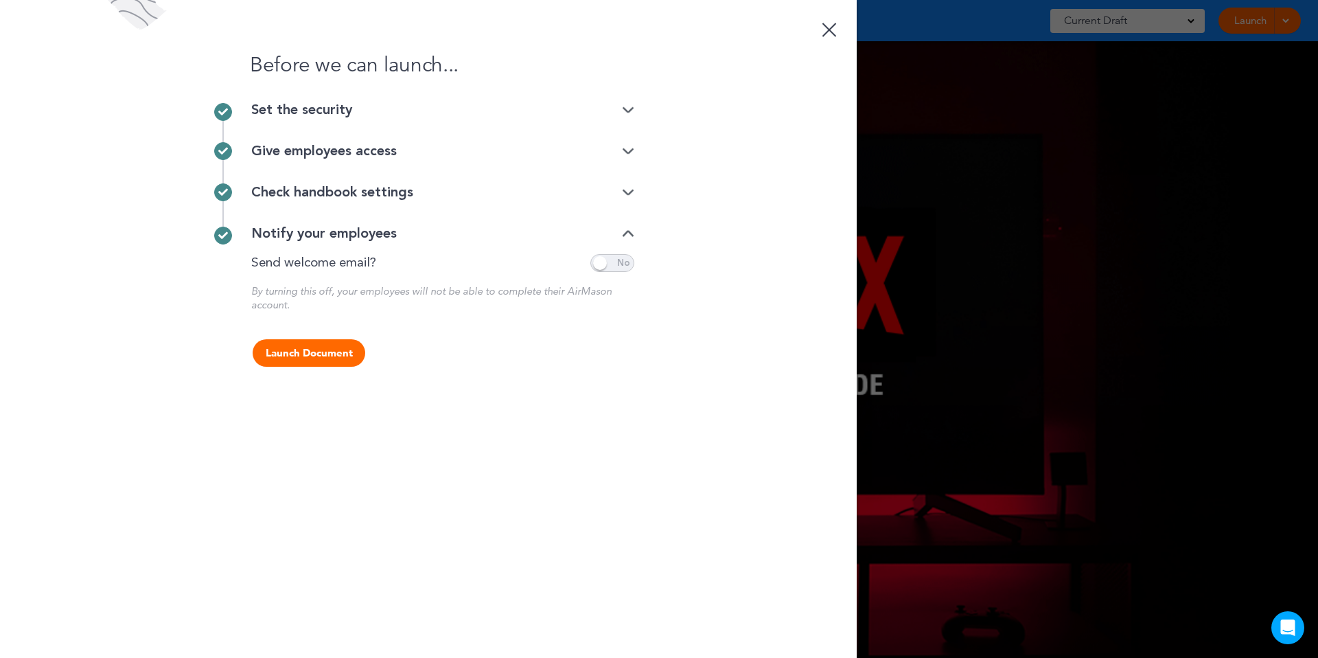
click at [380, 152] on div "Give employees access" at bounding box center [442, 151] width 383 height 14
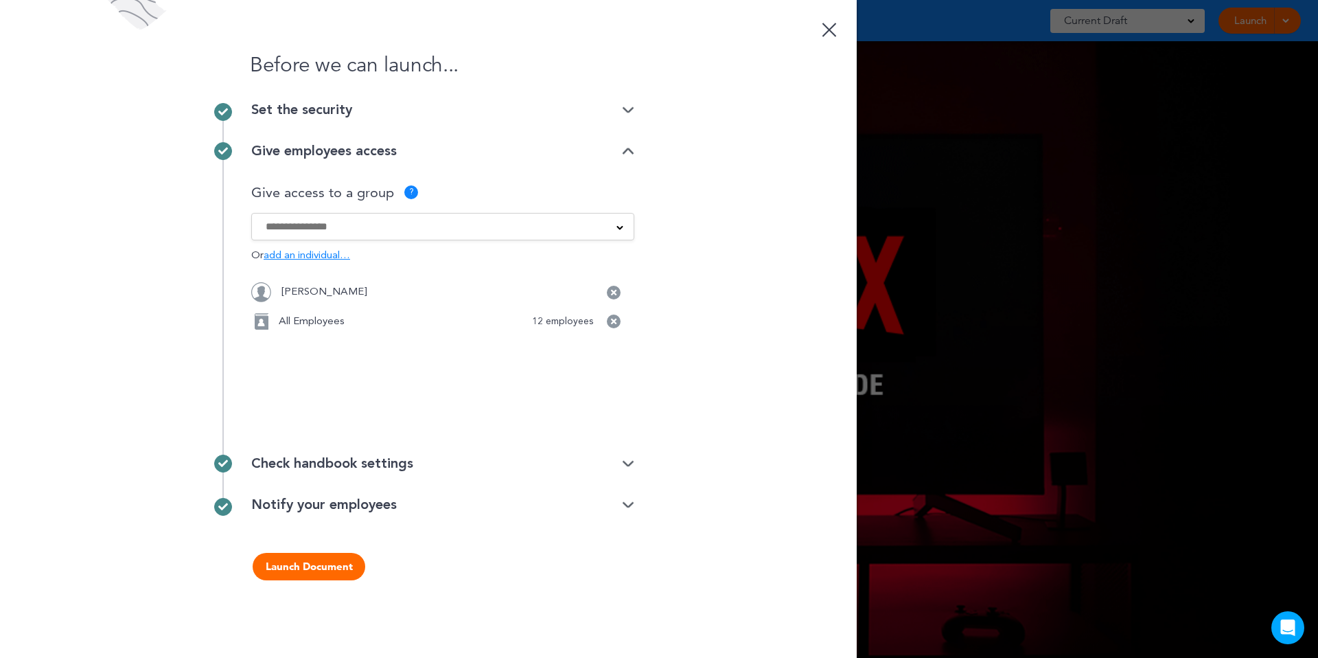
click at [380, 152] on div "Give employees access" at bounding box center [442, 151] width 383 height 14
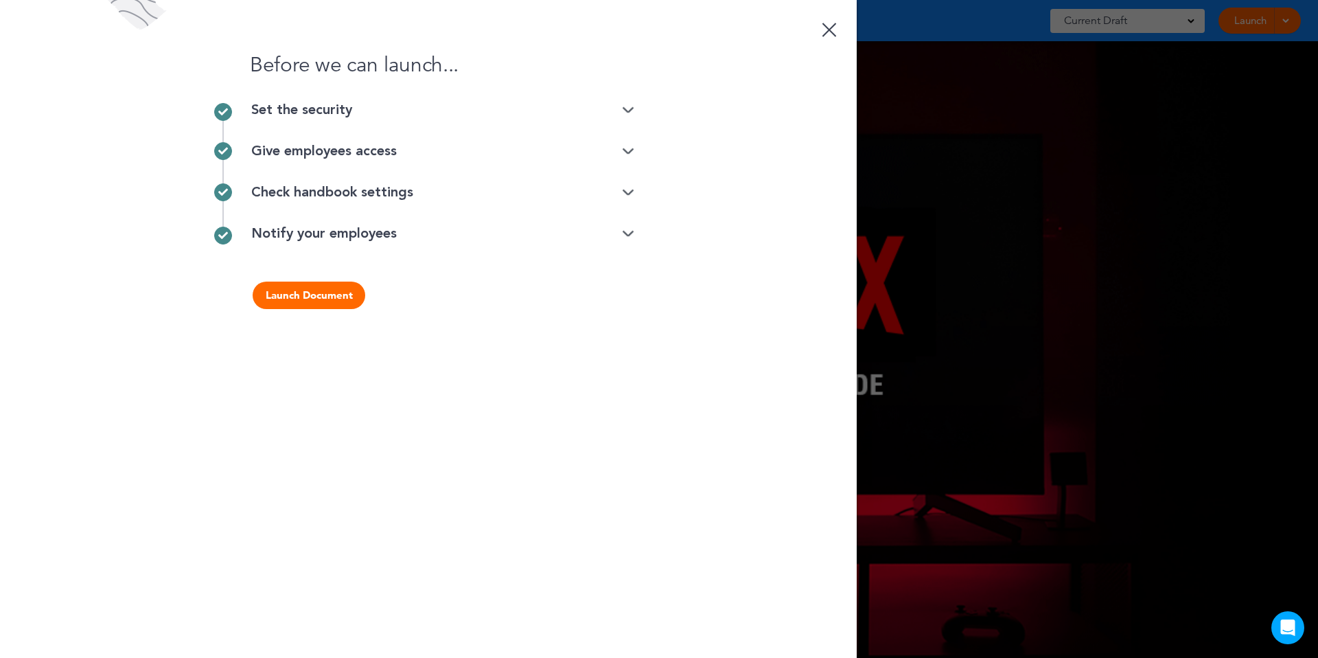
click at [383, 236] on div "Notify your employees" at bounding box center [442, 234] width 383 height 14
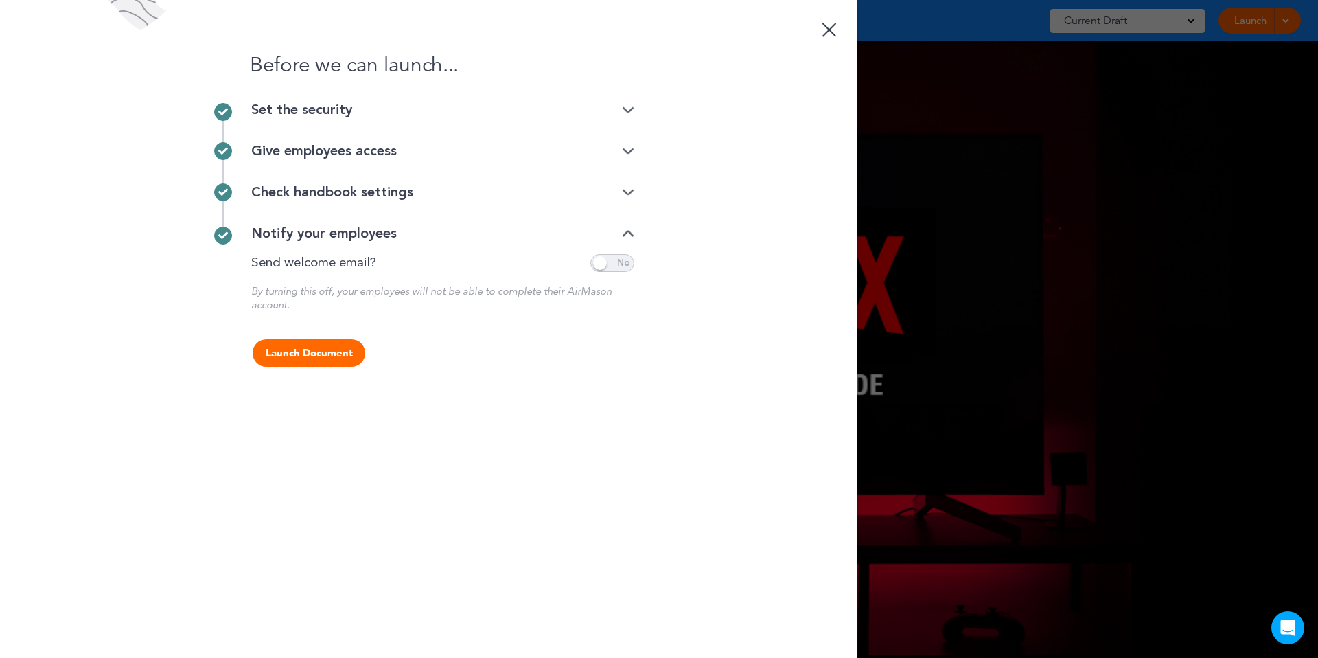
click at [355, 198] on div "Check handbook settings" at bounding box center [442, 192] width 383 height 14
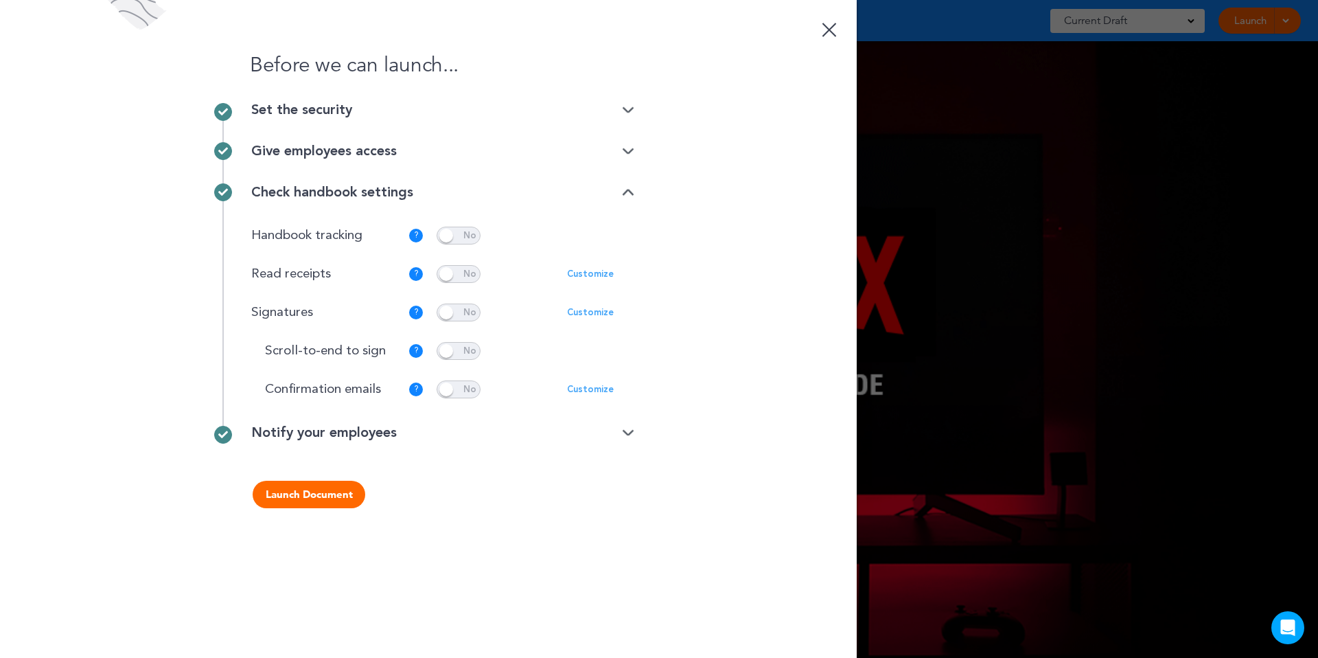
click at [332, 145] on div "Give employees access" at bounding box center [442, 151] width 383 height 14
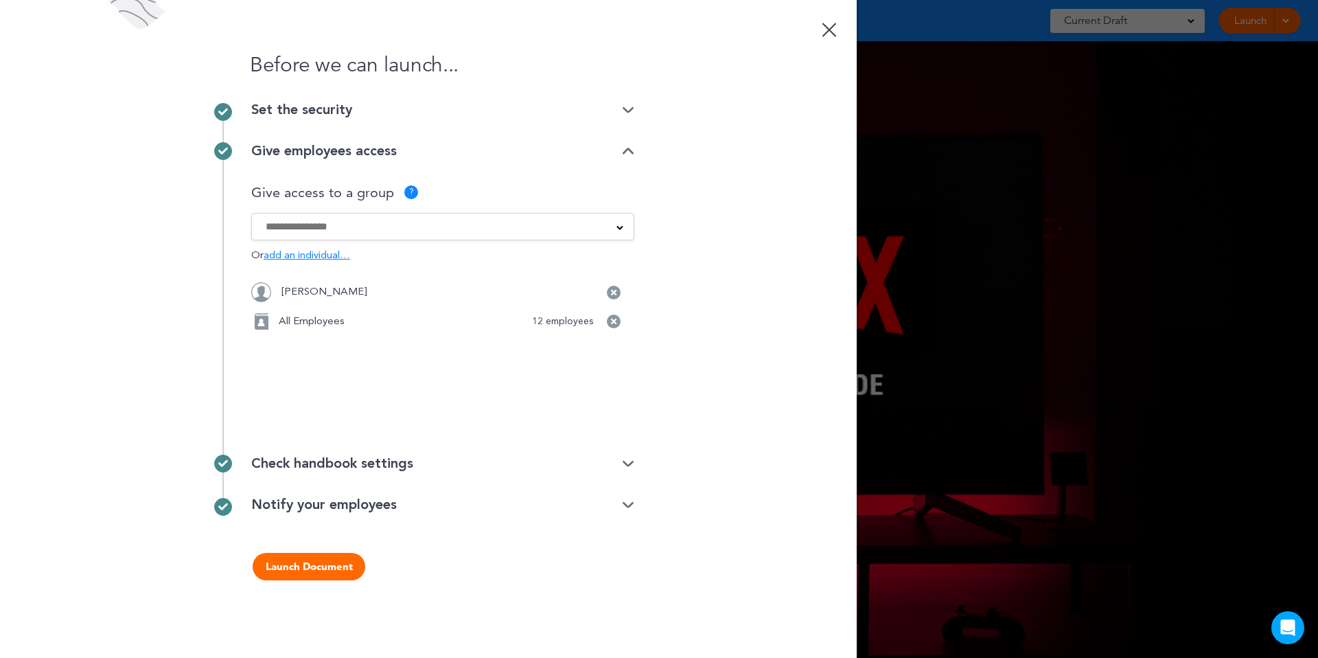
click at [333, 147] on div "Give employees access" at bounding box center [442, 151] width 383 height 14
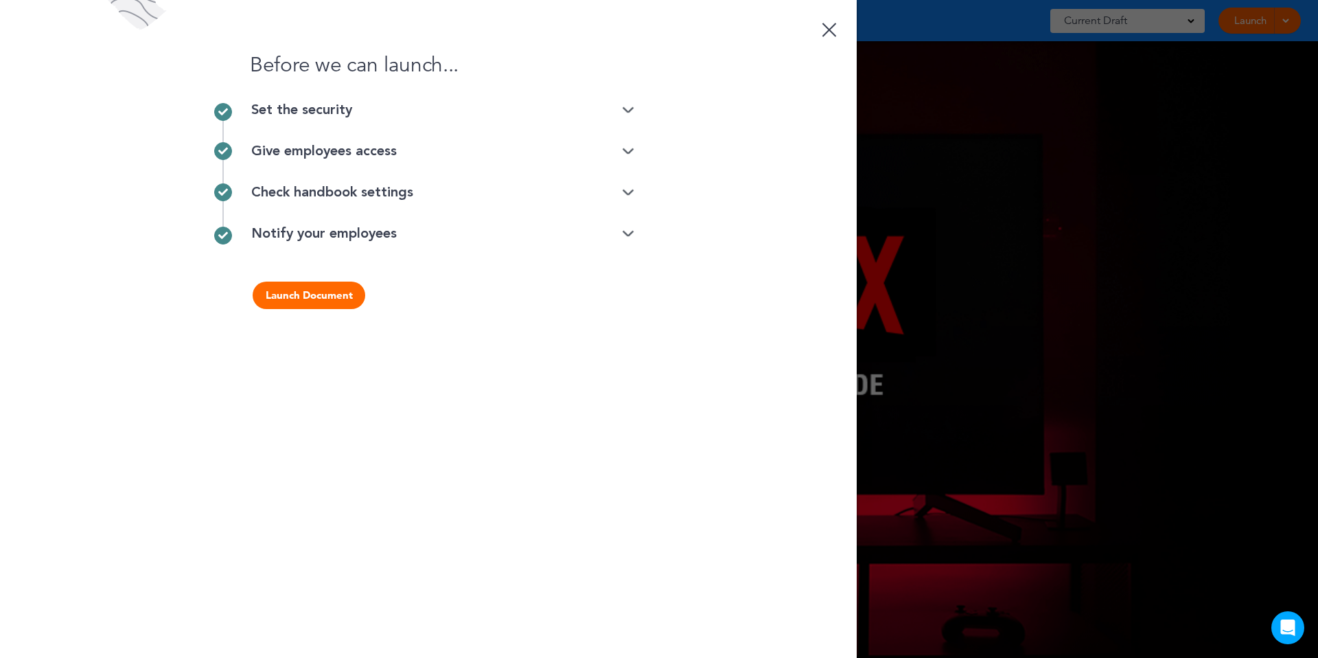
click at [315, 98] on div "Before we can launch..." at bounding box center [428, 51] width 857 height 103
click at [315, 110] on div "Set the security" at bounding box center [442, 110] width 383 height 14
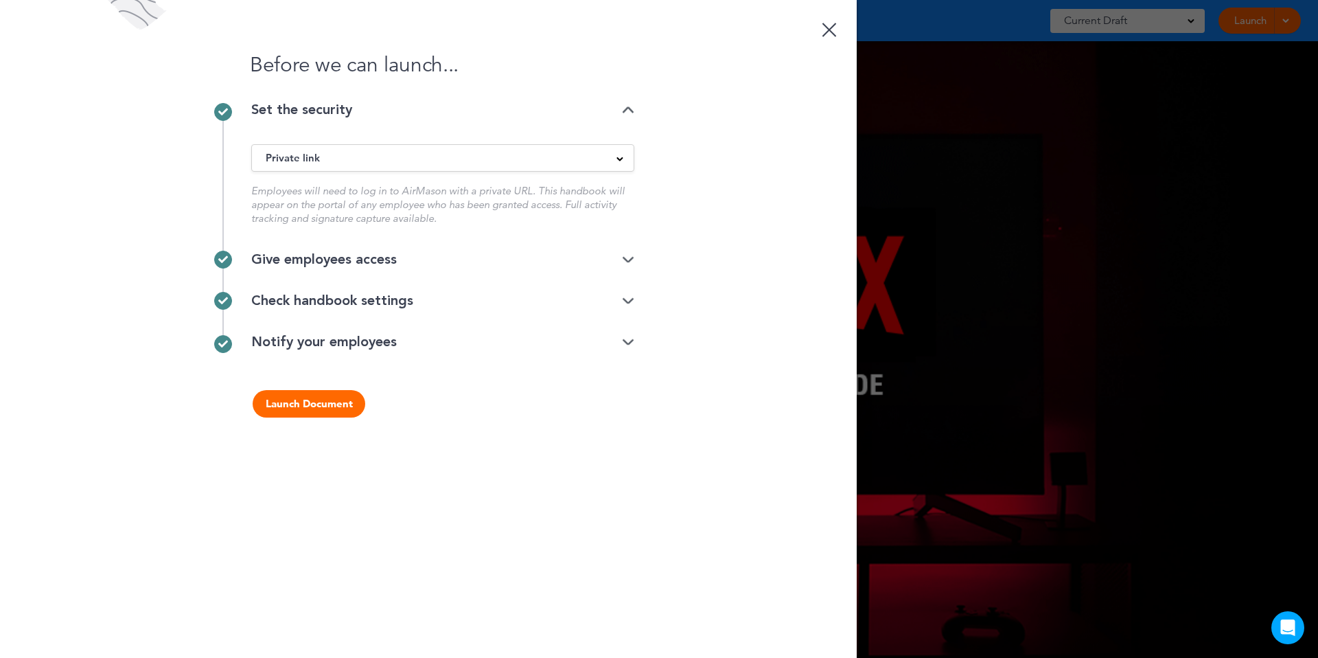
click at [315, 110] on div "Set the security" at bounding box center [442, 110] width 383 height 14
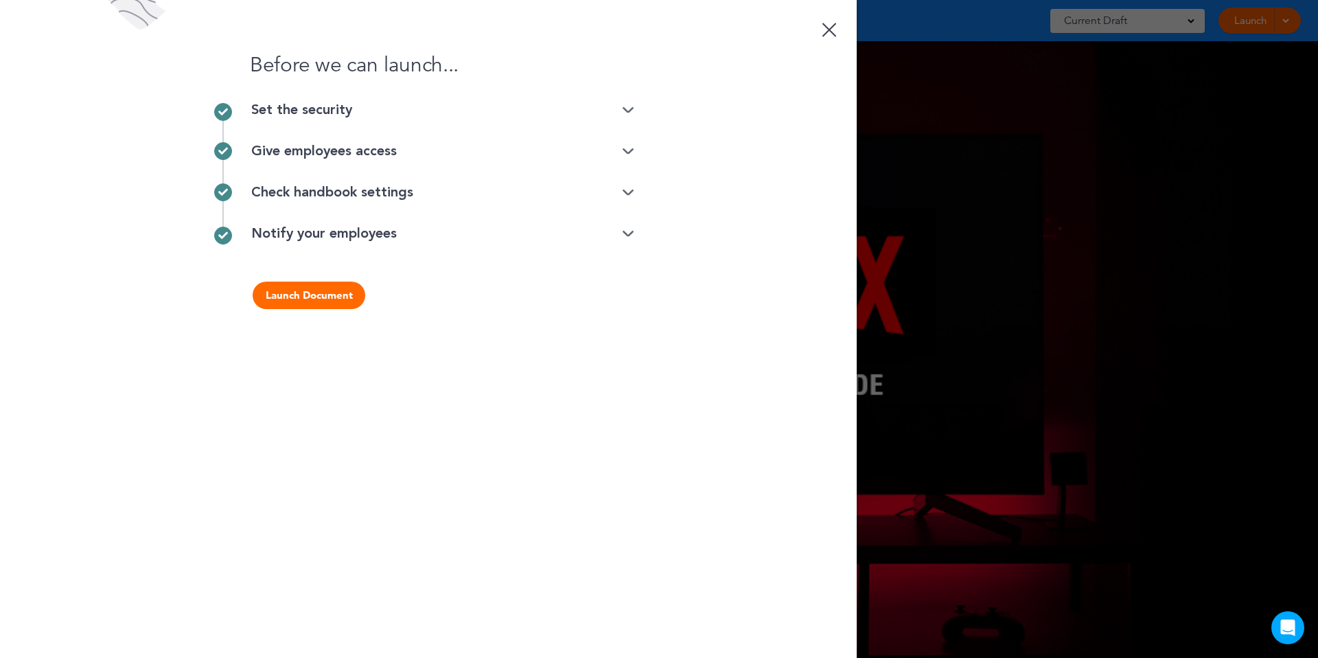
click at [329, 282] on button "Launch Document" at bounding box center [309, 295] width 113 height 27
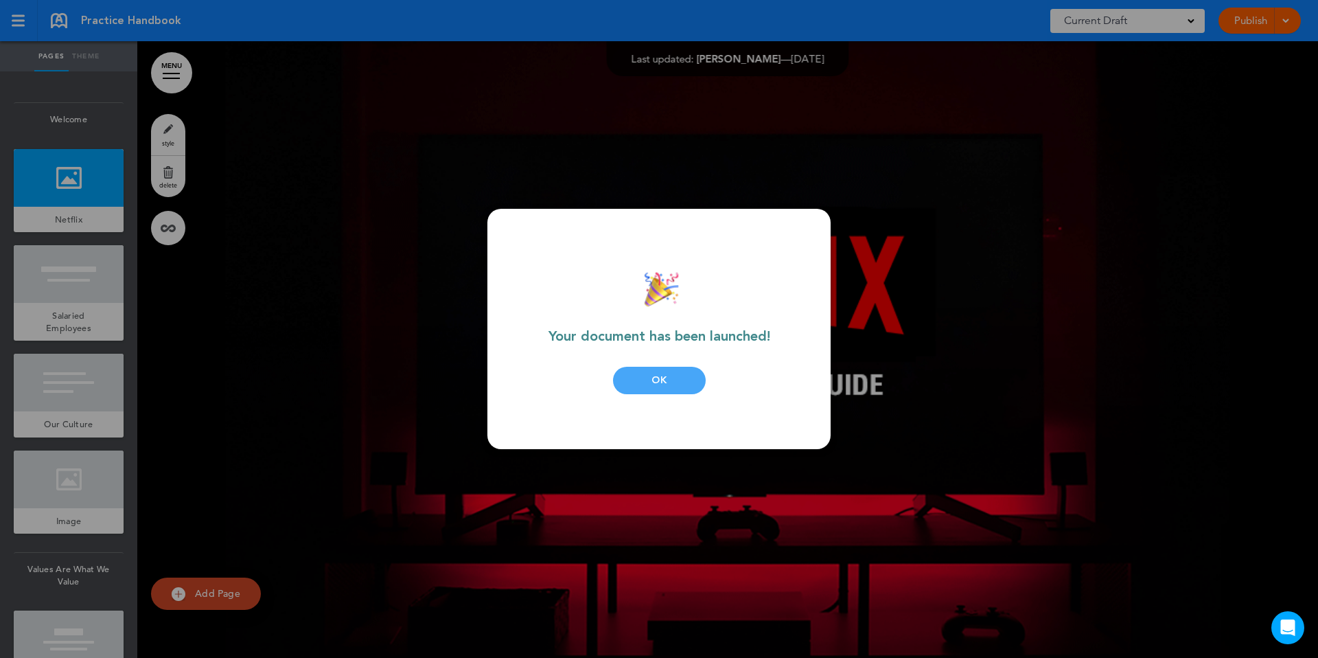
click at [643, 379] on div "OK" at bounding box center [659, 380] width 93 height 27
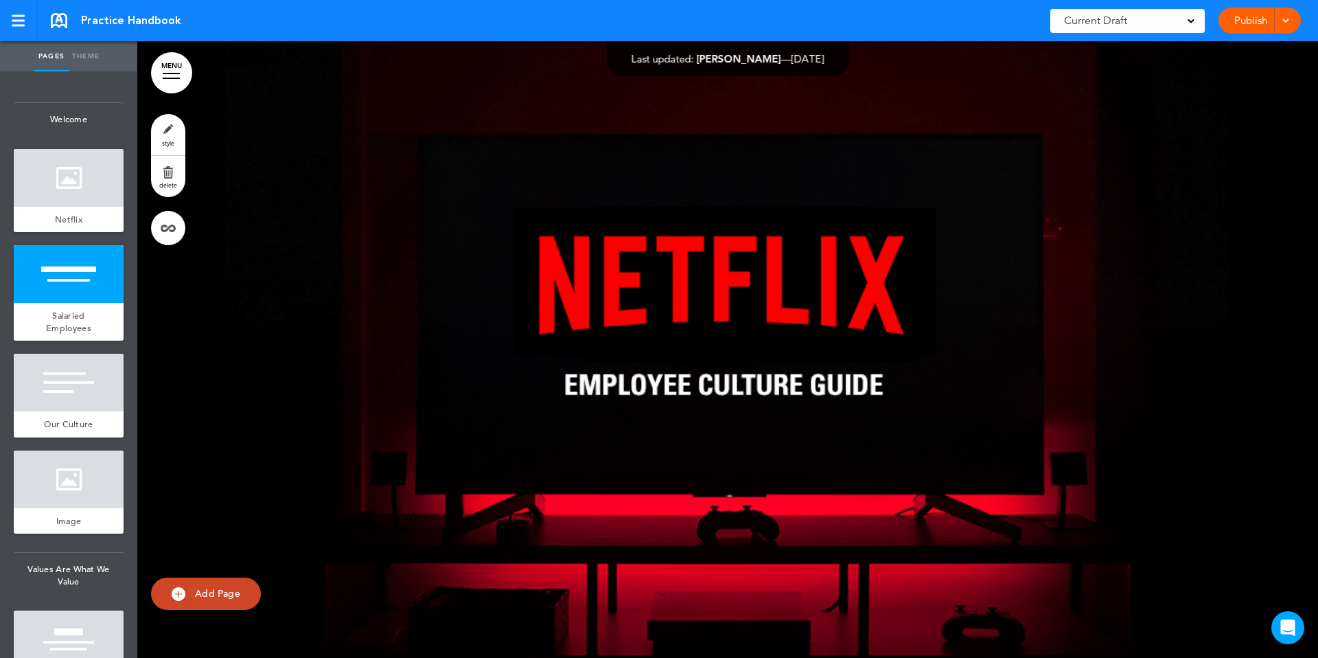
click at [1237, 19] on link "Publish" at bounding box center [1250, 21] width 43 height 26
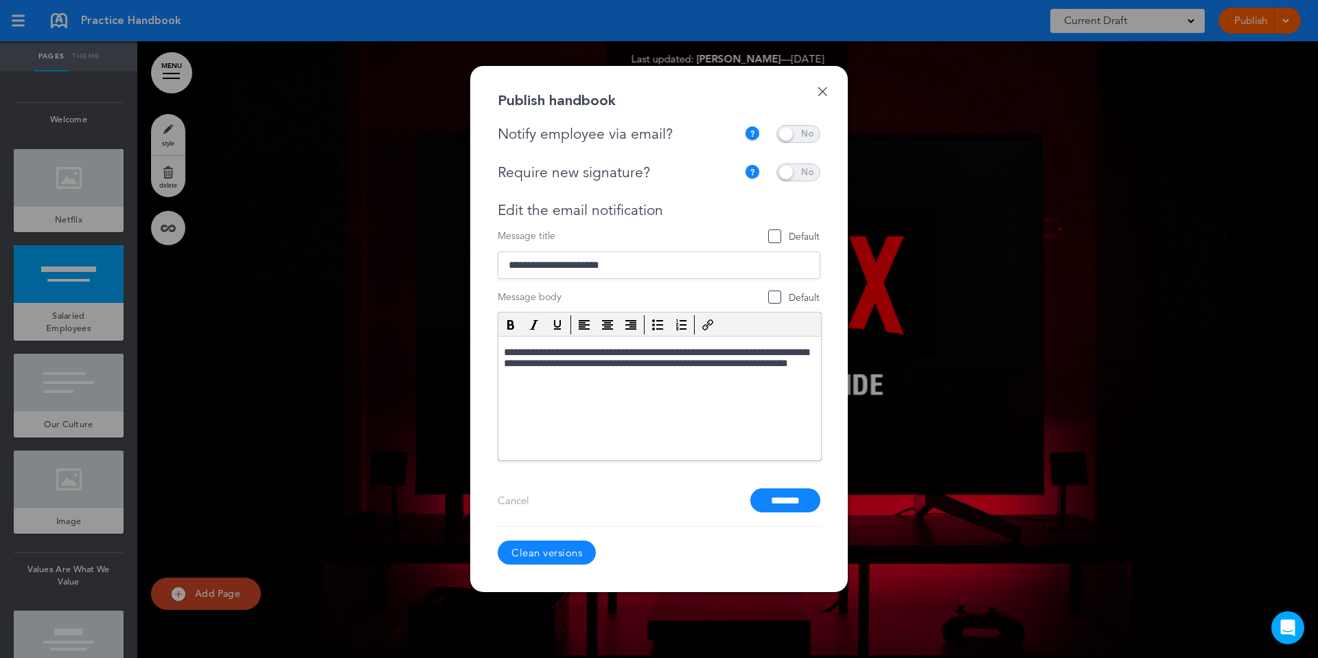
click at [825, 93] on link "Done" at bounding box center [823, 92] width 10 height 10
